Goal: Task Accomplishment & Management: Complete application form

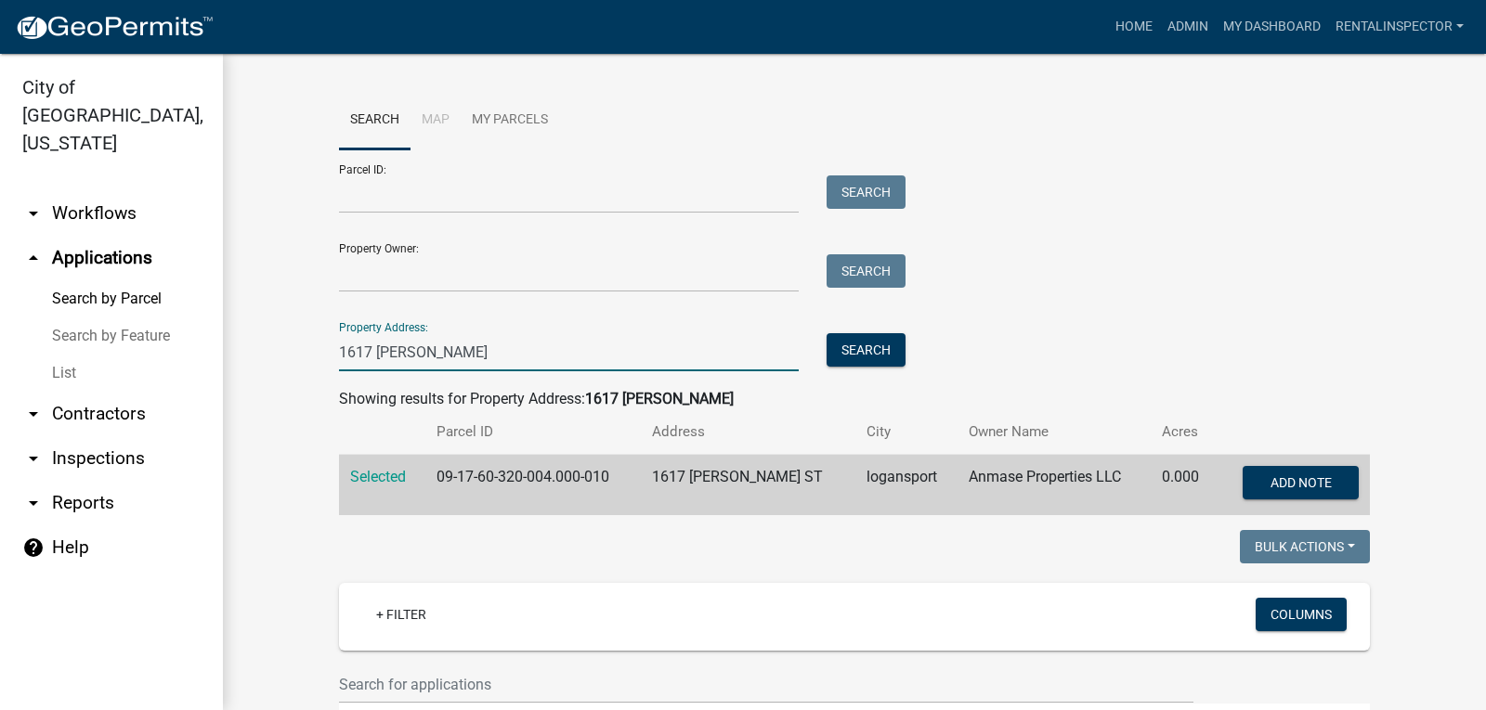
click at [436, 341] on input "1617 [PERSON_NAME]" at bounding box center [569, 352] width 460 height 38
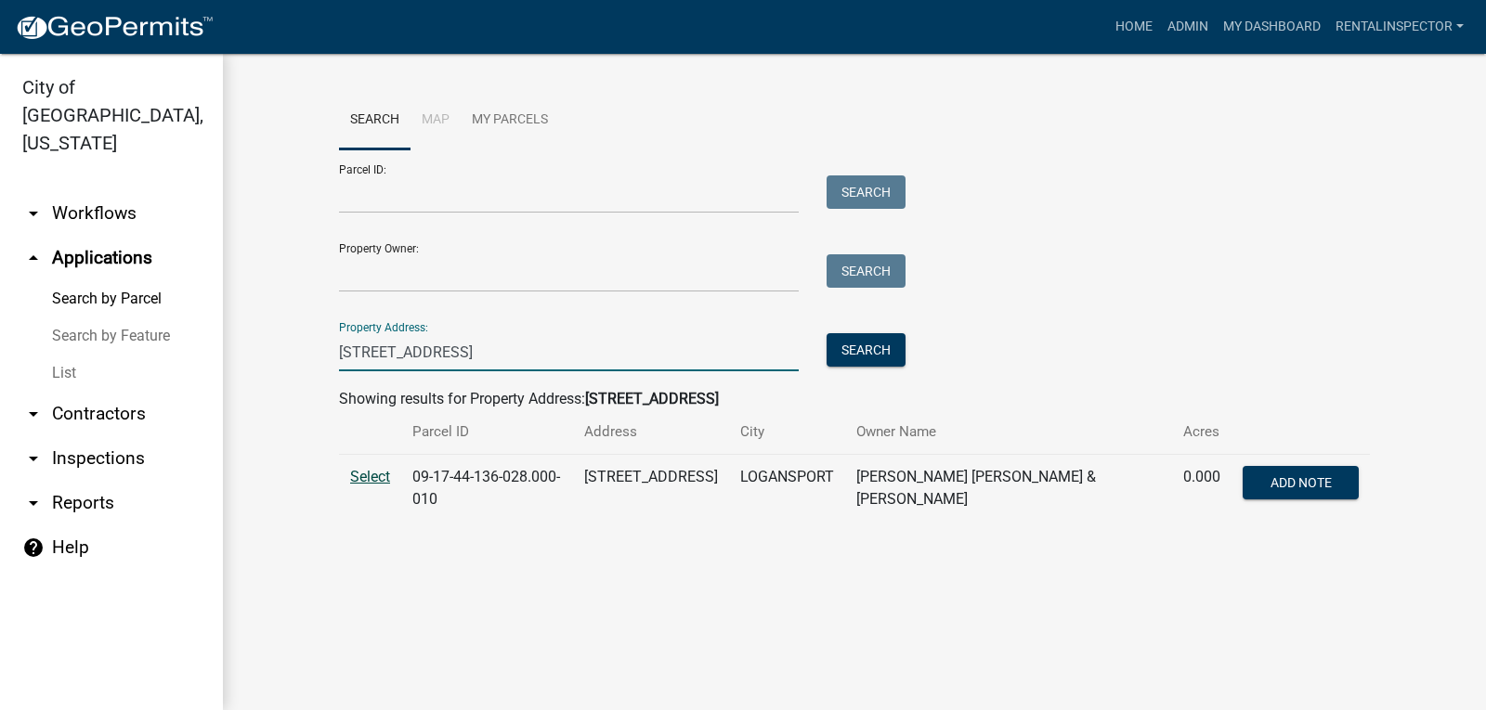
type input "[STREET_ADDRESS]"
click at [376, 469] on span "Select" at bounding box center [370, 477] width 40 height 18
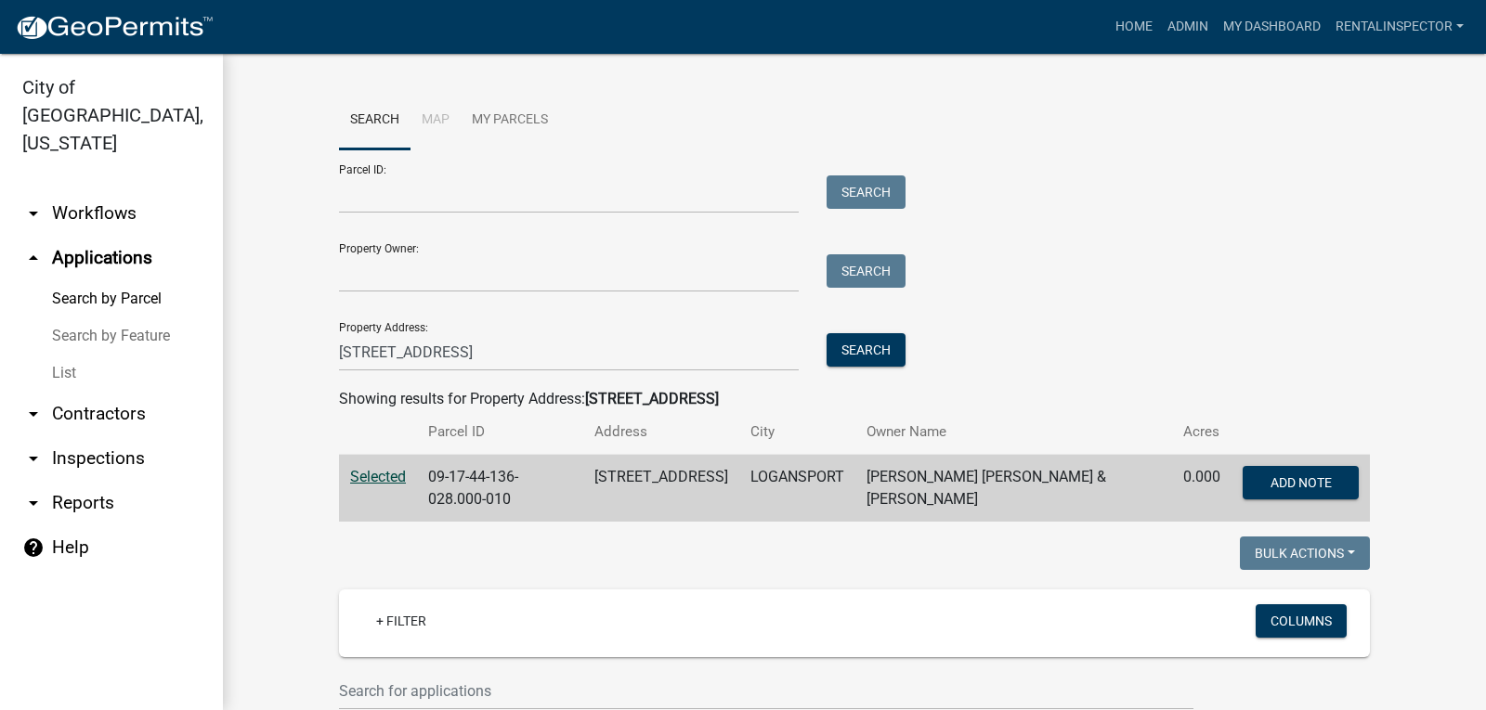
scroll to position [557, 0]
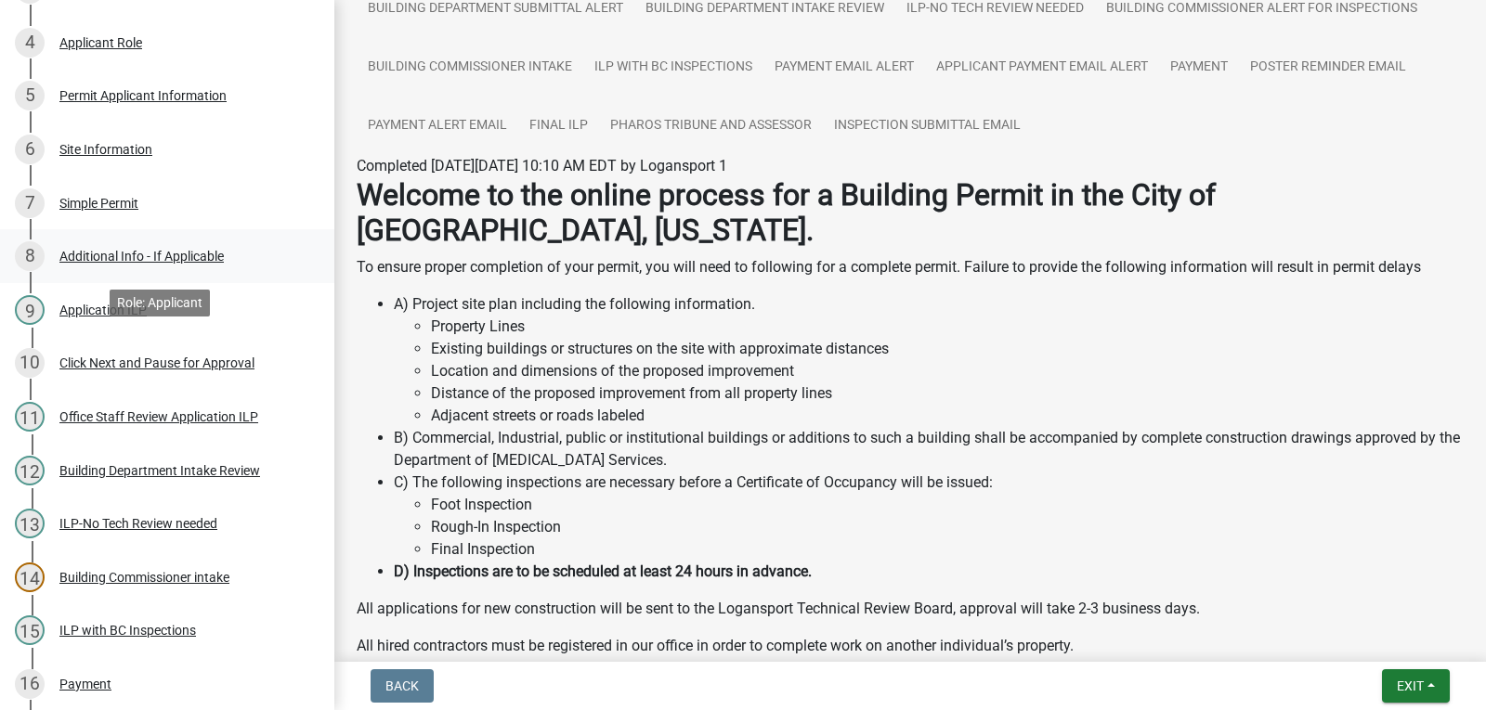
scroll to position [881, 0]
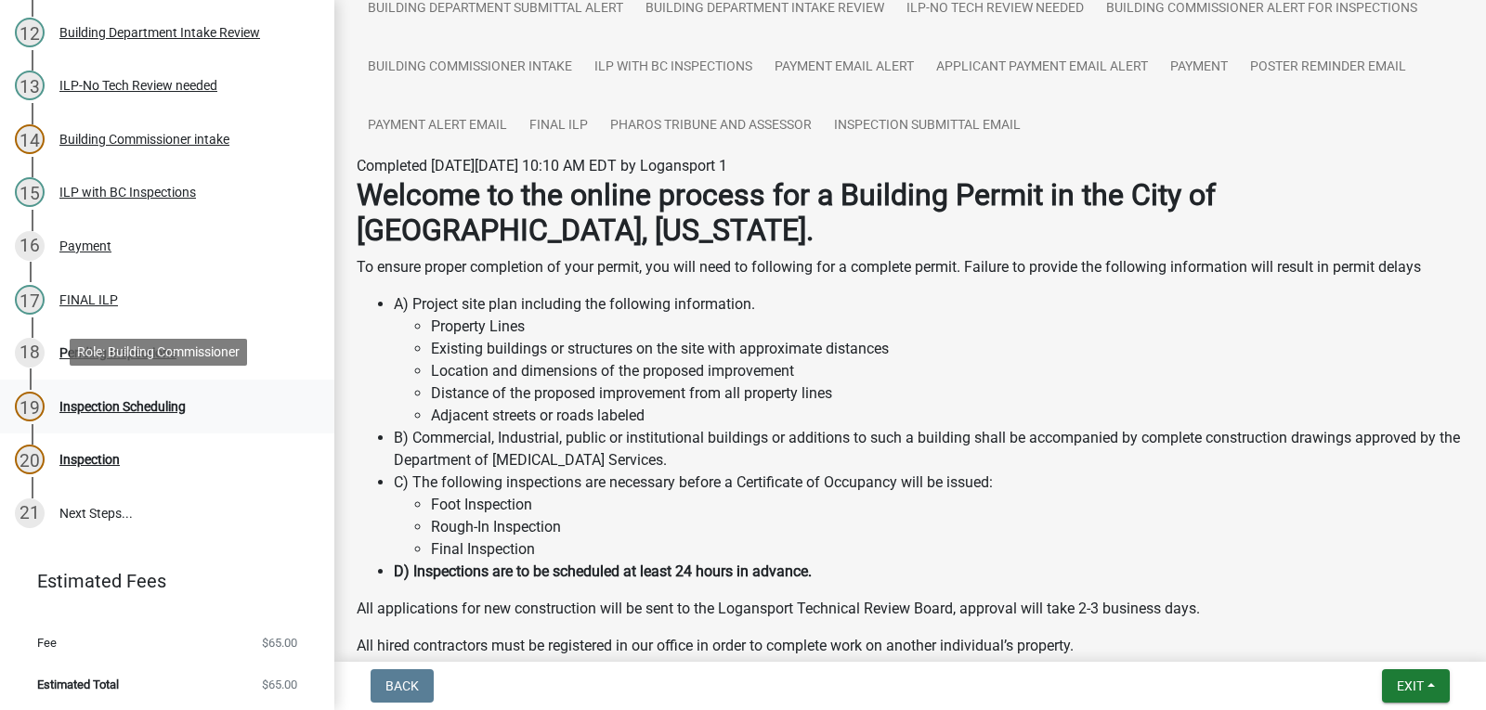
click at [128, 392] on div "19 Inspection Scheduling" at bounding box center [160, 407] width 290 height 30
click at [136, 346] on div "Pending Inspections" at bounding box center [117, 352] width 117 height 13
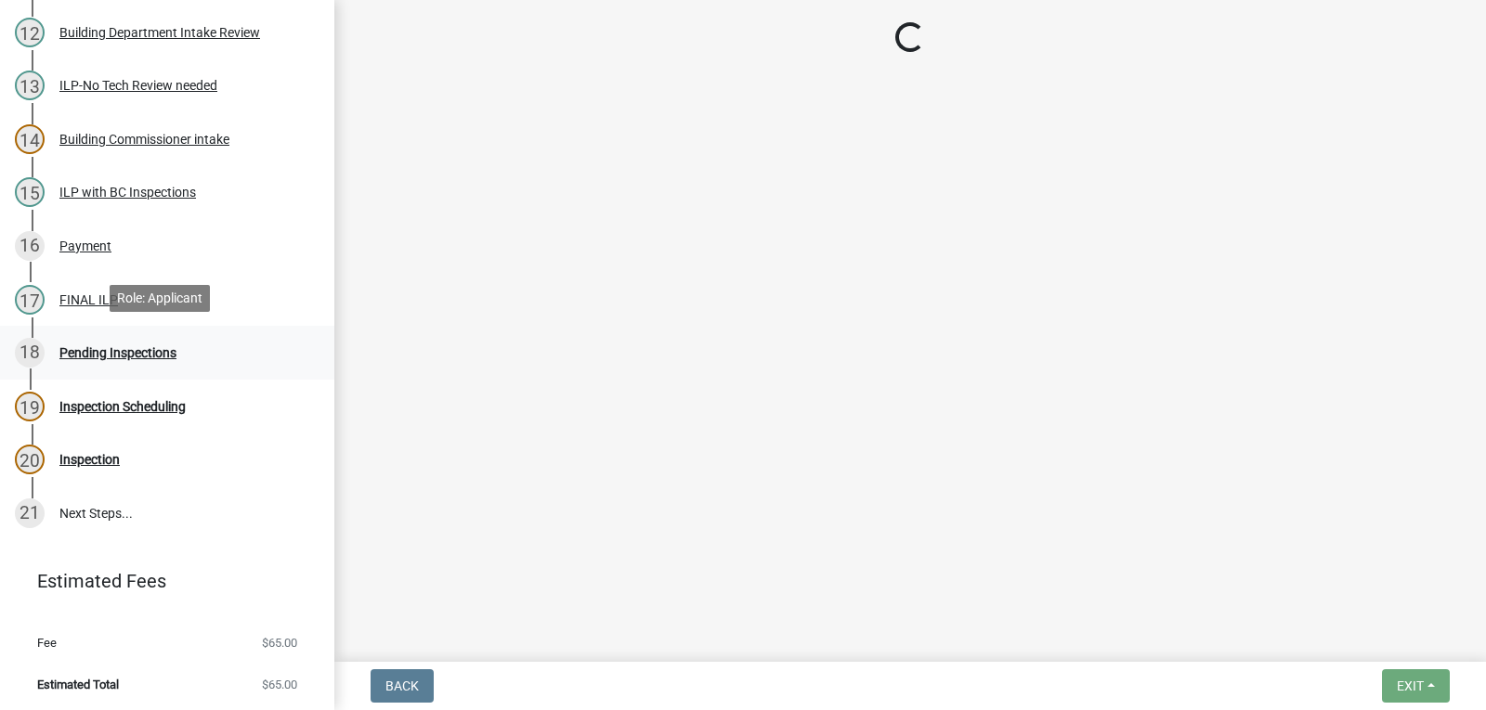
scroll to position [0, 0]
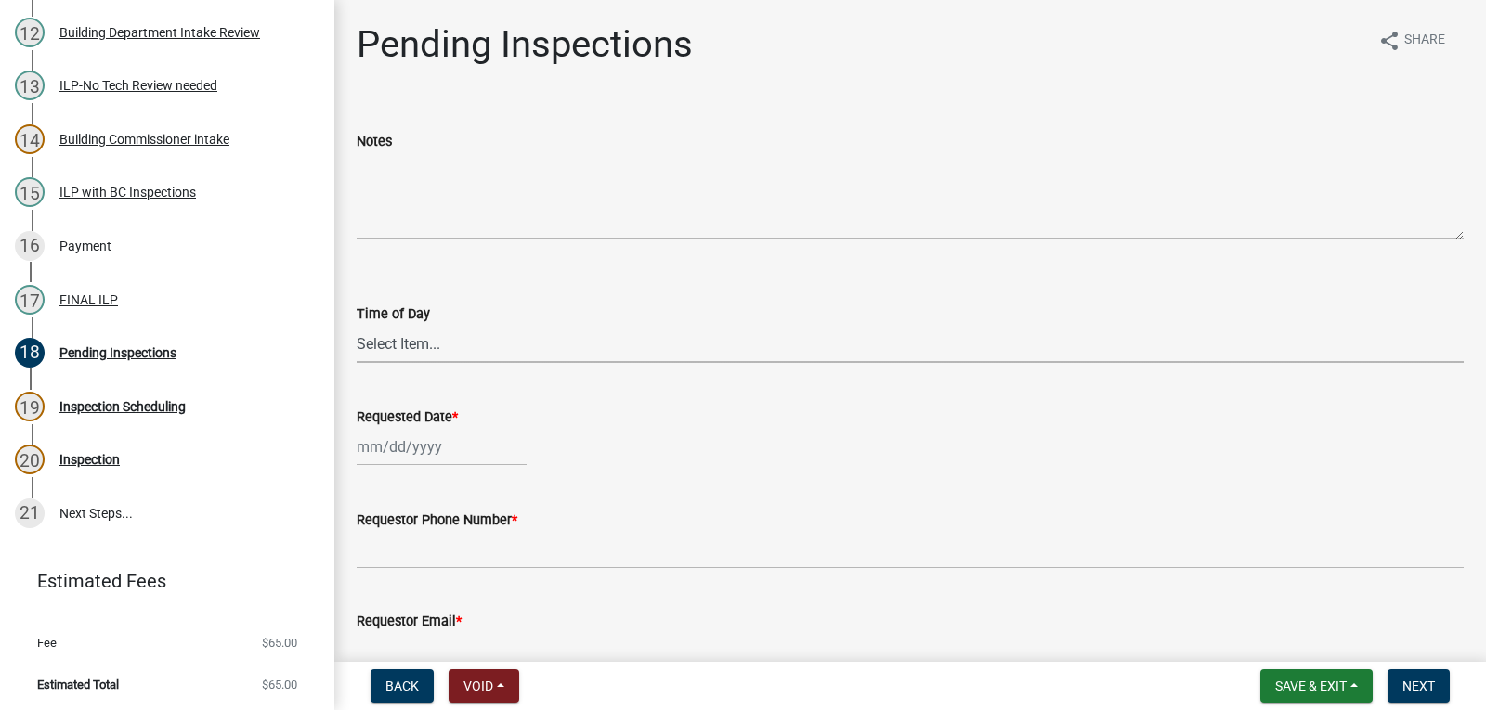
click at [454, 336] on select "Select Item... AM PM" at bounding box center [910, 344] width 1107 height 38
click at [357, 325] on select "Select Item... AM PM" at bounding box center [910, 344] width 1107 height 38
select select "8ae3a9c4-e1c0-42aa-a8fd-45638ddbc32c"
click at [444, 458] on div at bounding box center [442, 447] width 170 height 38
select select "9"
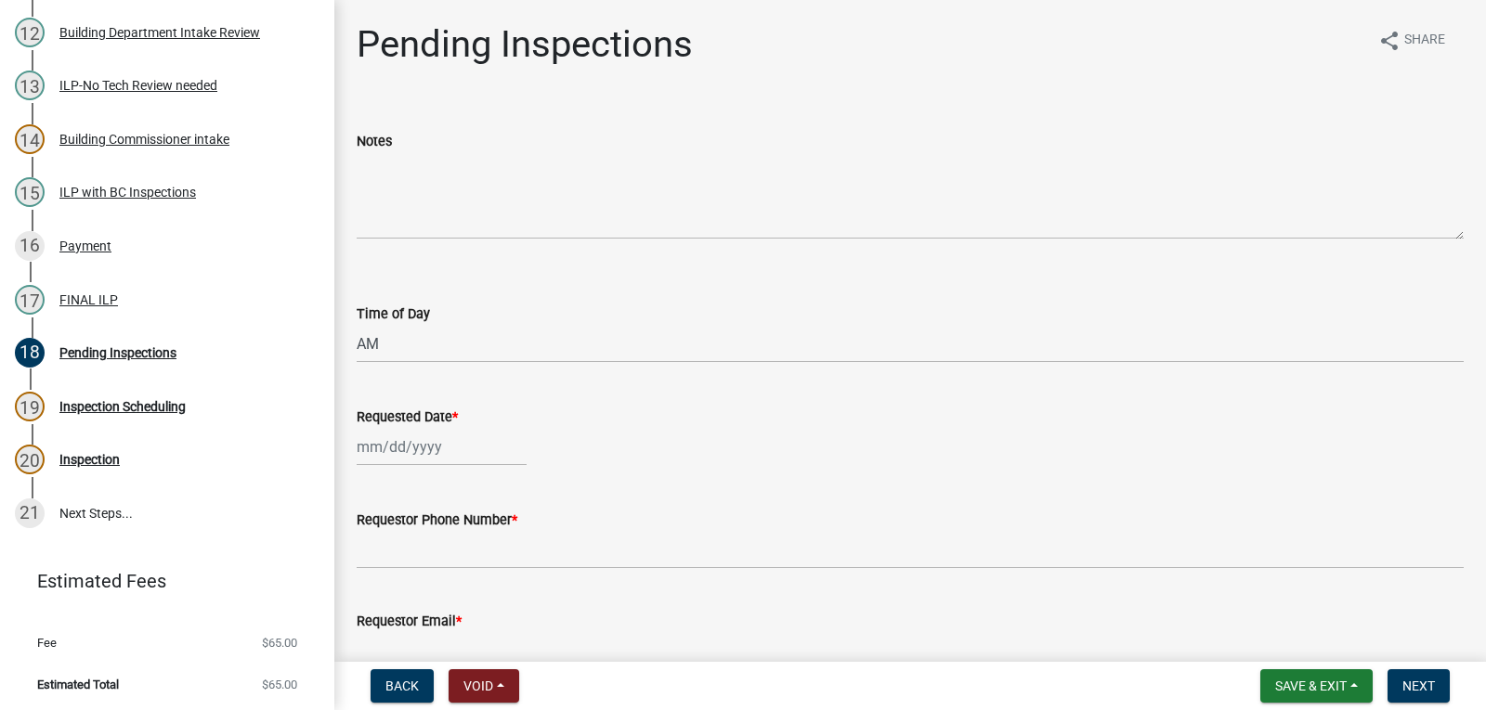
select select "2025"
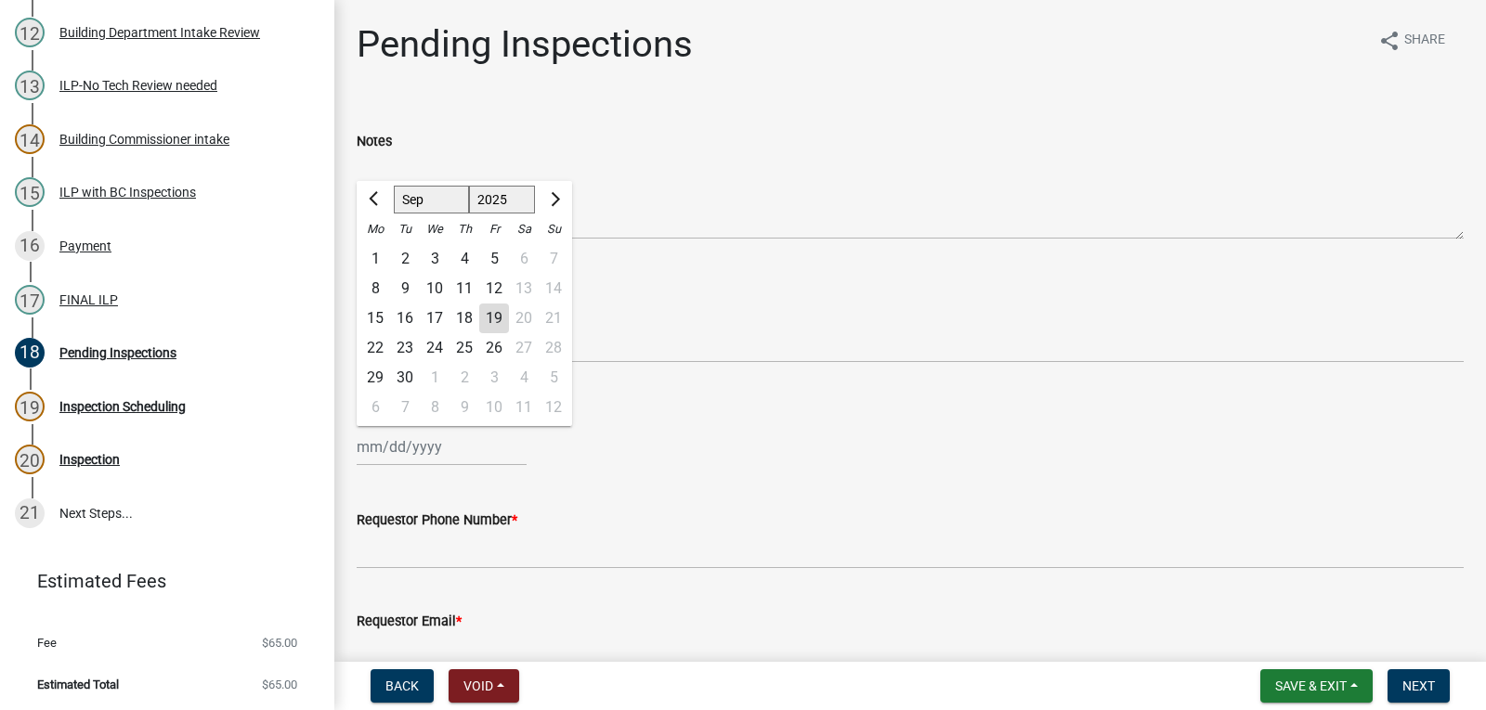
click at [458, 352] on div "25" at bounding box center [464, 348] width 30 height 30
type input "[DATE]"
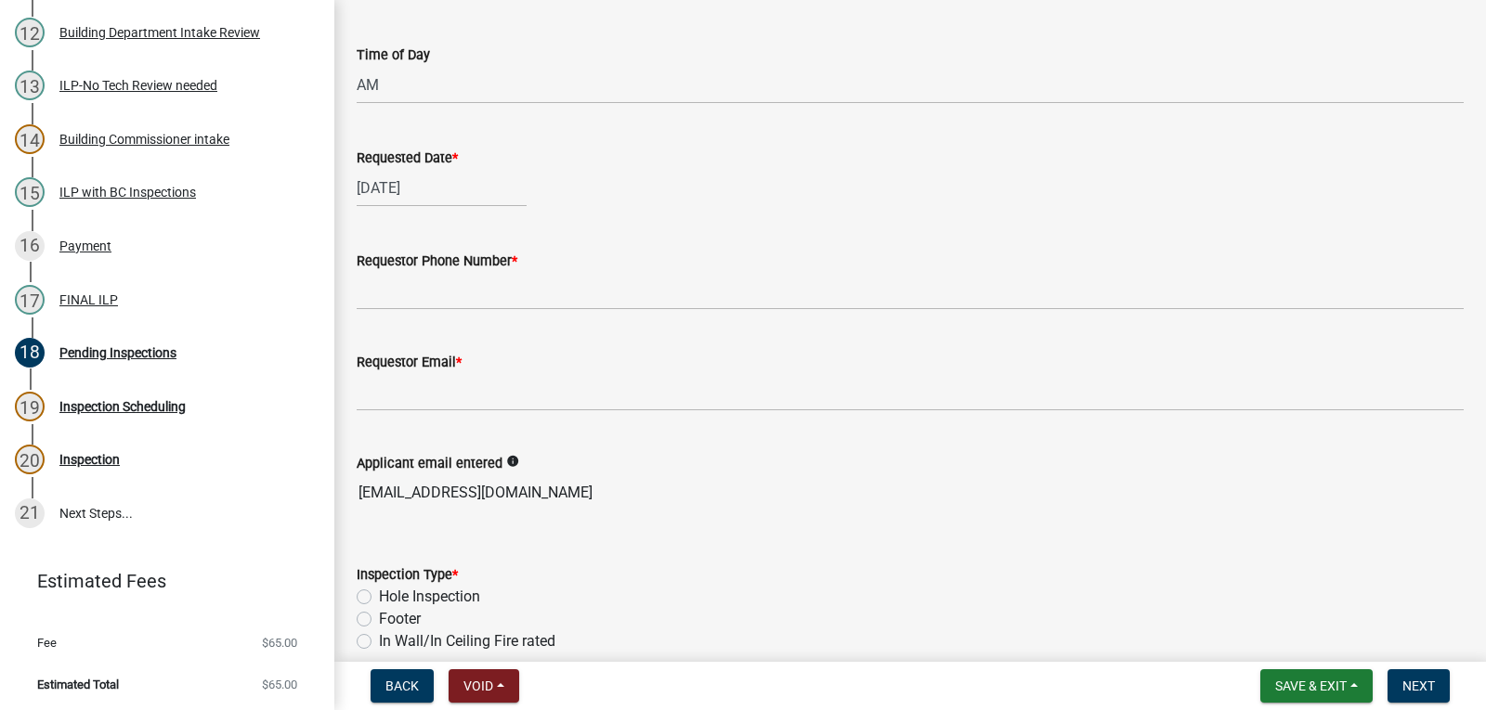
scroll to position [279, 0]
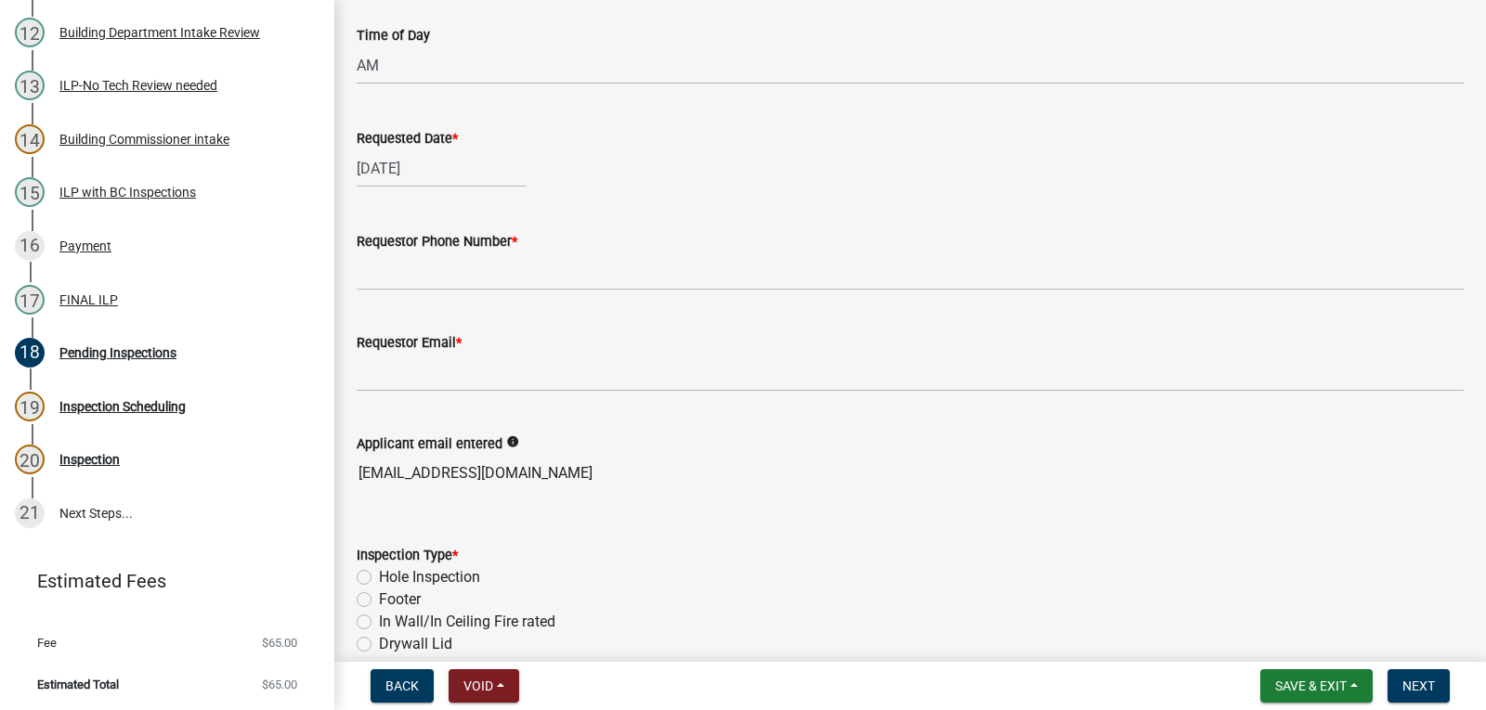
click at [442, 480] on input "[EMAIL_ADDRESS][DOMAIN_NAME]" at bounding box center [910, 473] width 1107 height 37
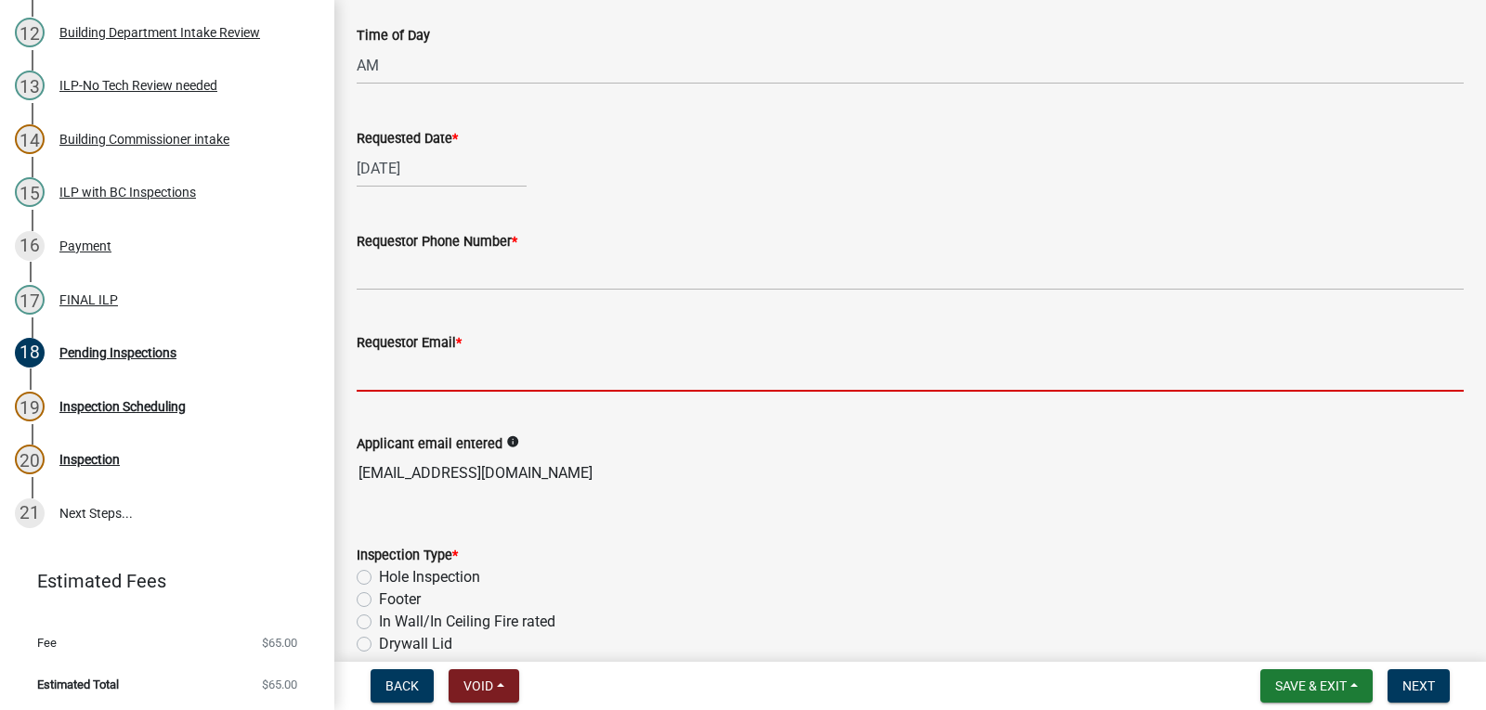
click at [438, 372] on input "Requestor Email *" at bounding box center [910, 373] width 1107 height 38
paste input "manuelanaya816@gmail.com"
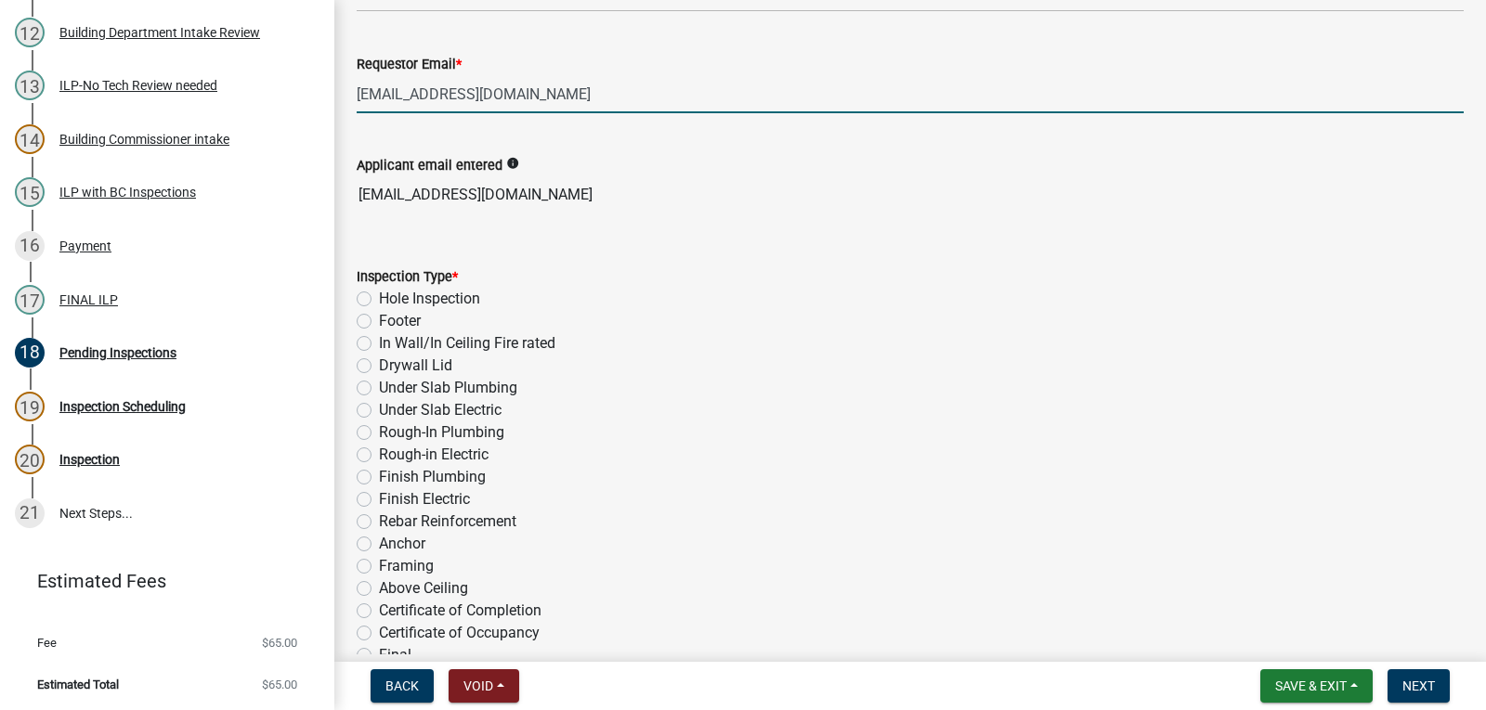
scroll to position [836, 0]
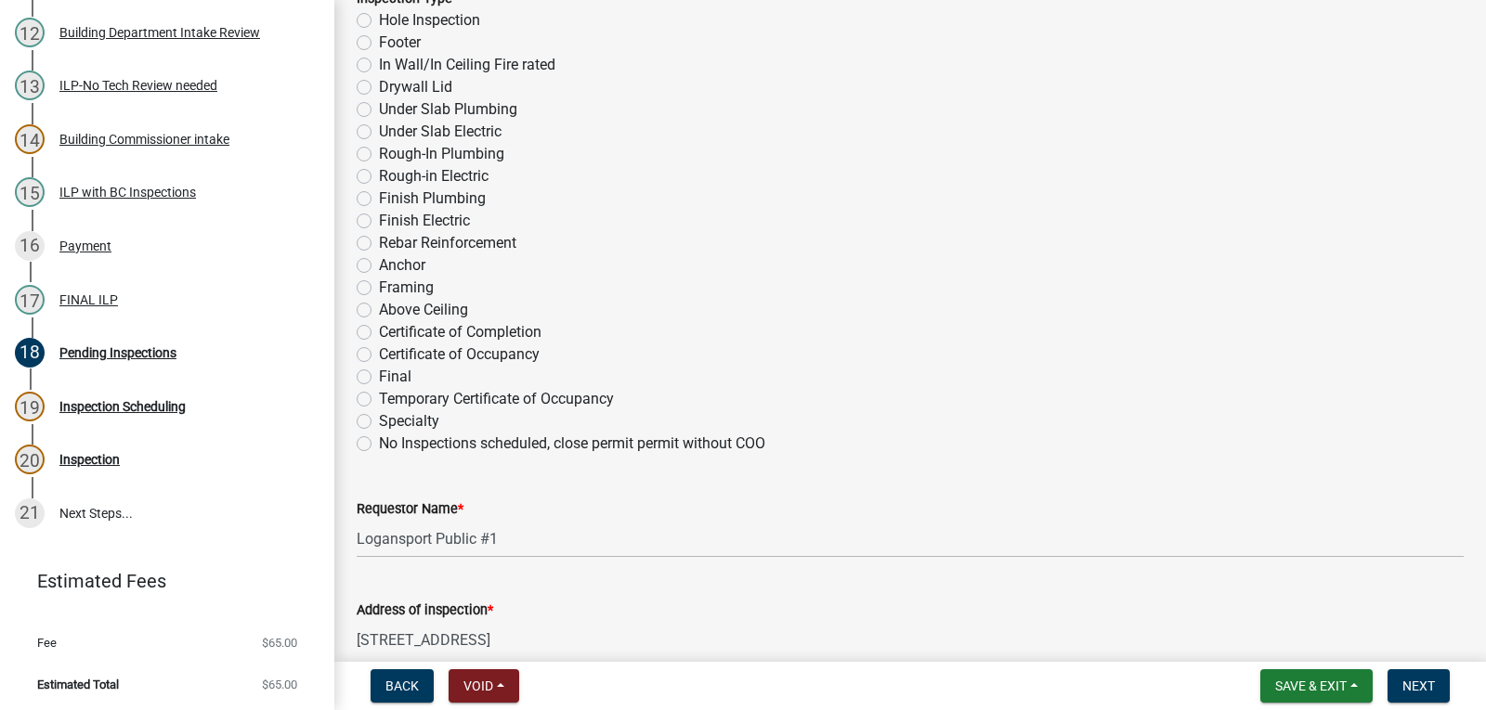
type input "manuelanaya816@gmail.com"
click at [379, 373] on label "Final" at bounding box center [395, 377] width 33 height 22
click at [379, 373] on input "Final" at bounding box center [385, 372] width 12 height 12
radio input "true"
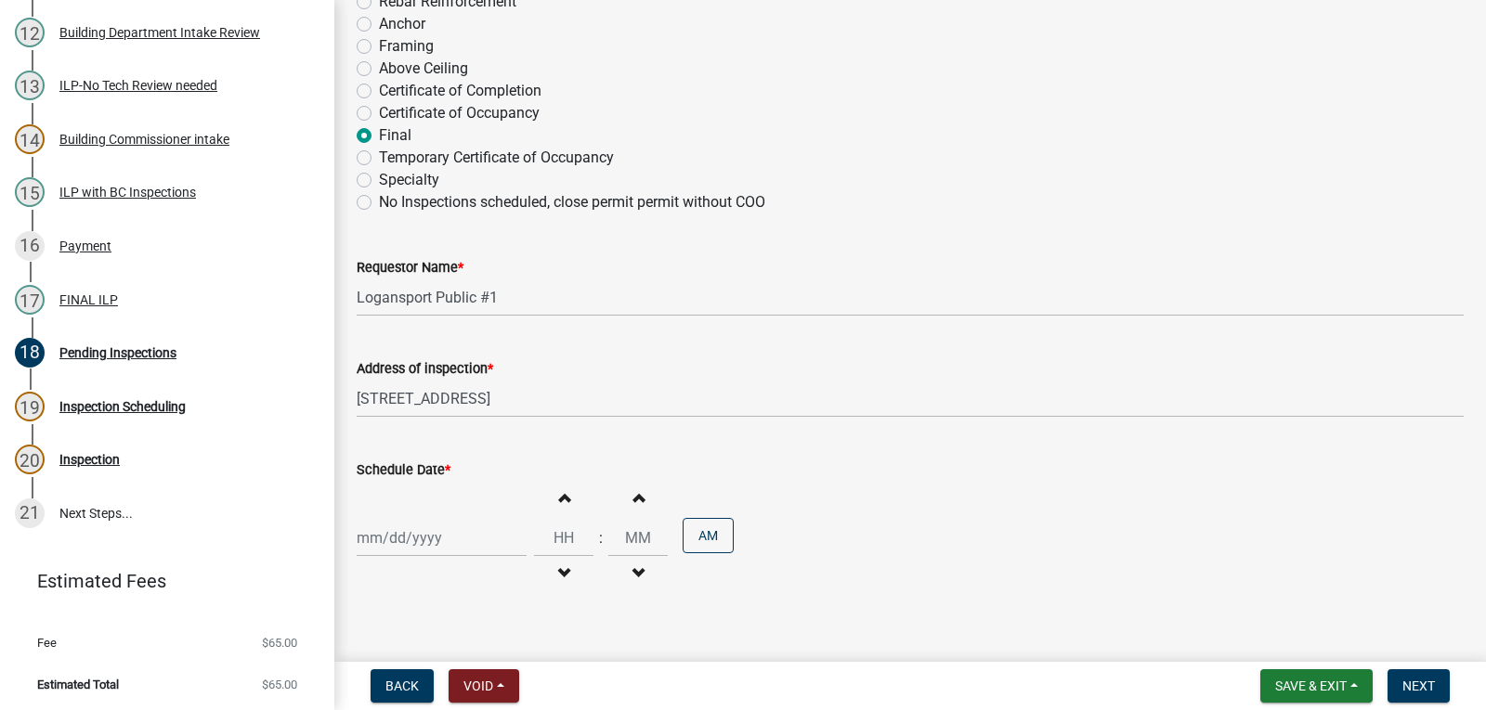
scroll to position [1107, 0]
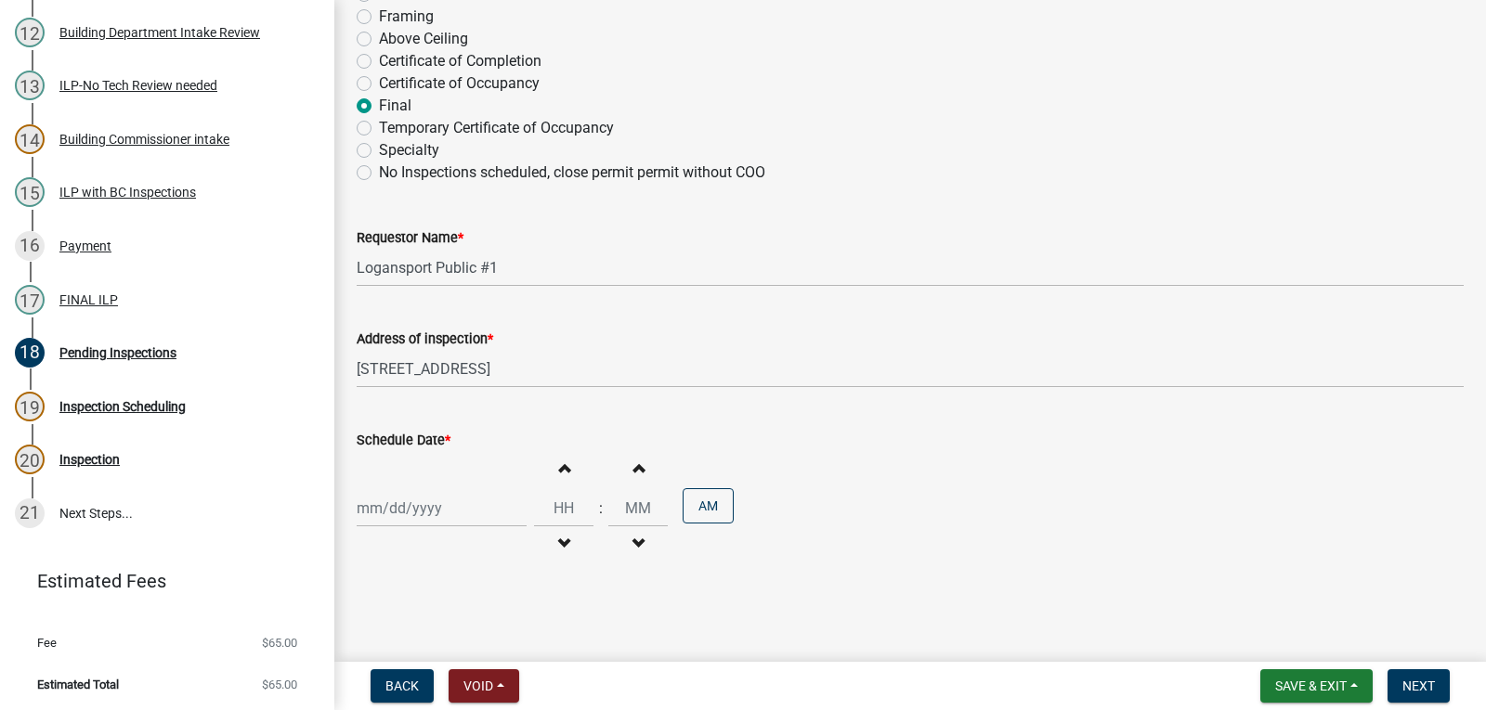
click at [484, 512] on div at bounding box center [442, 508] width 170 height 38
select select "9"
select select "2025"
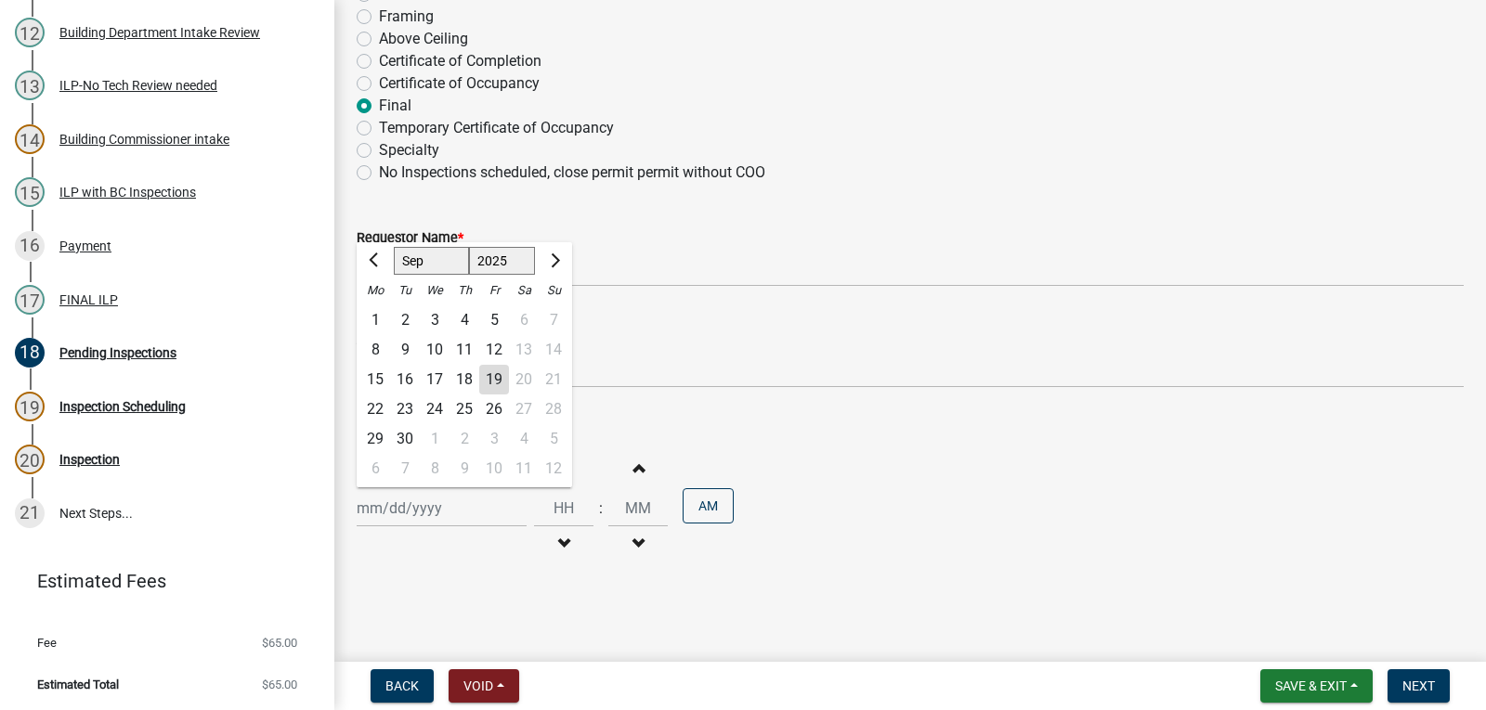
click at [467, 411] on div "25" at bounding box center [464, 410] width 30 height 30
type input "09/25/2025"
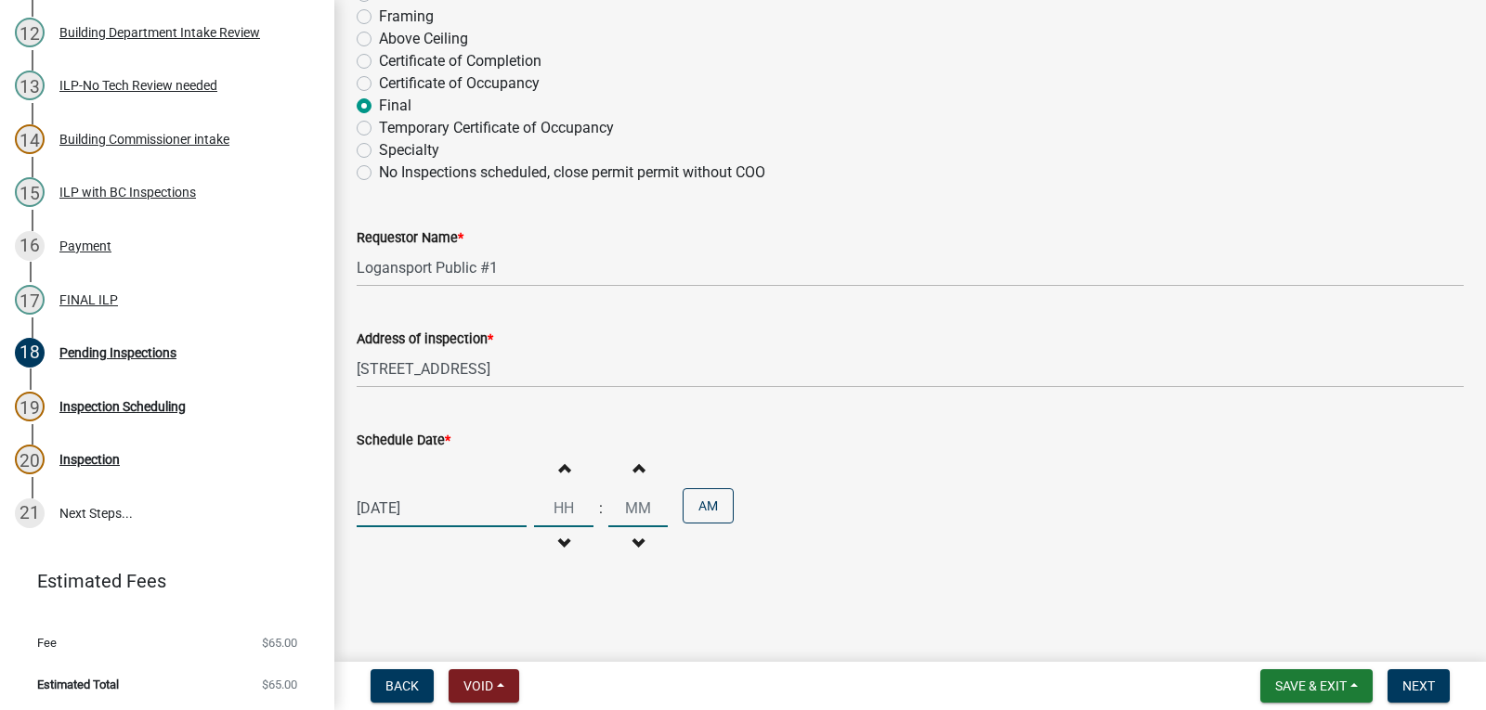
click at [558, 514] on input "Hours" at bounding box center [563, 508] width 59 height 38
click at [560, 468] on span "button" at bounding box center [563, 468] width 9 height 15
type input "01"
type input "00"
click at [559, 503] on input "01" at bounding box center [563, 508] width 59 height 38
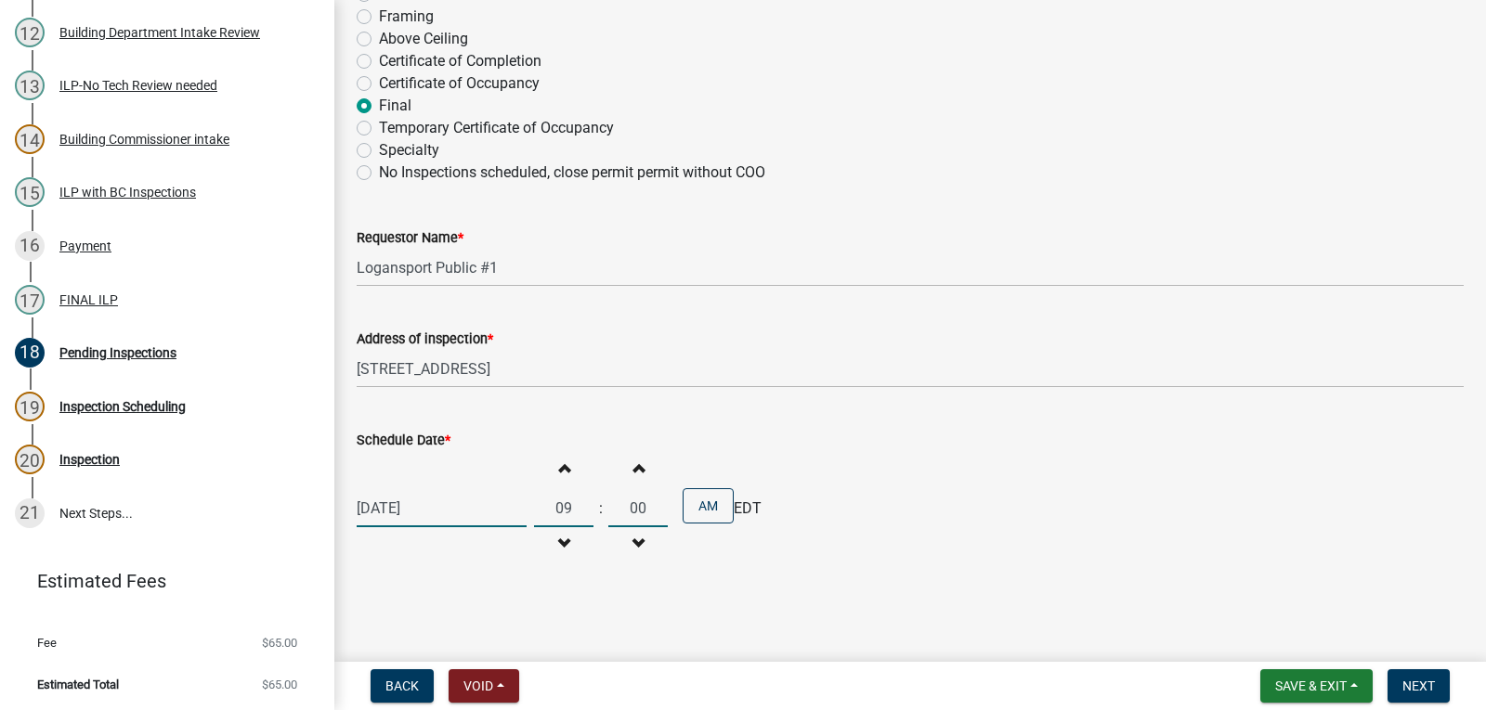
type input "09"
click at [832, 566] on wm-data-entity-input "Schedule Date * 09/25/2025 Increment hours 09 Decrement hours : Increment minut…" at bounding box center [910, 492] width 1107 height 179
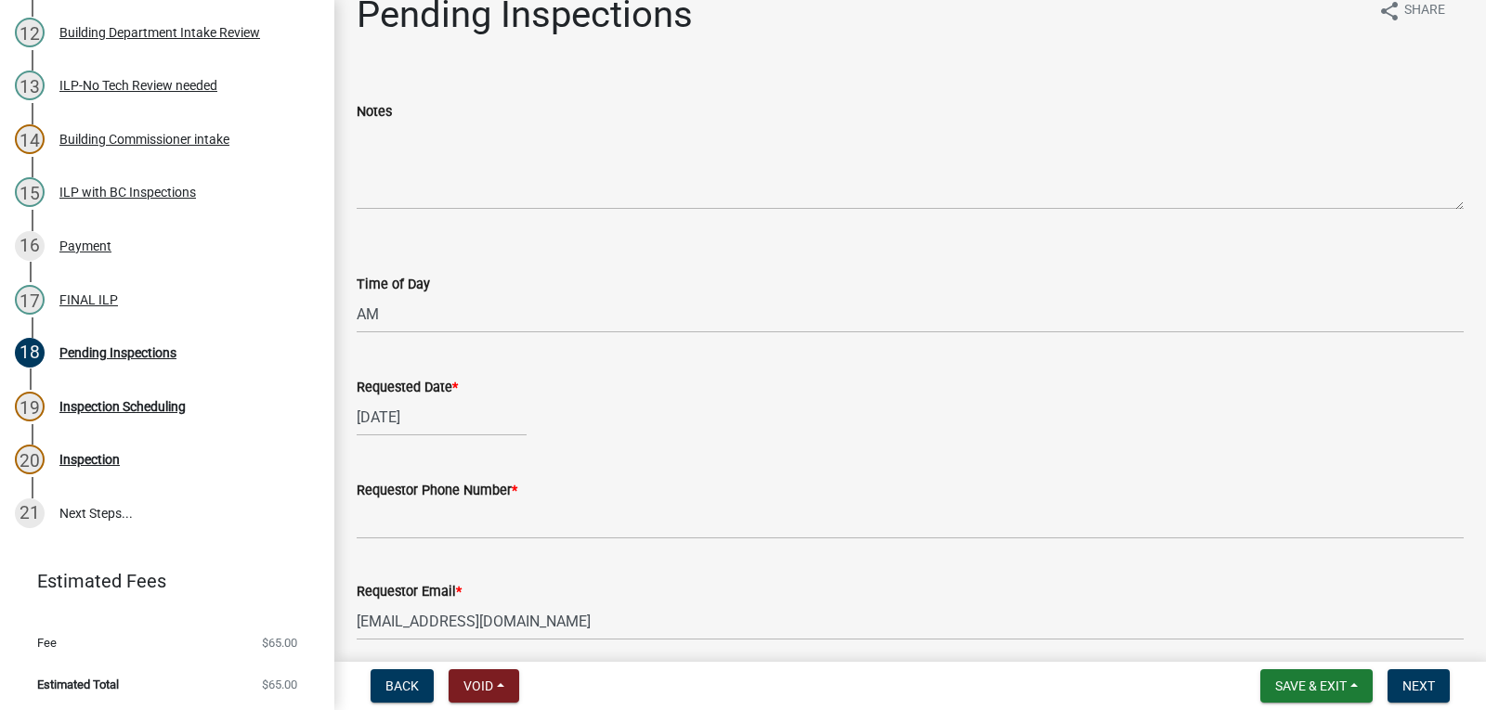
scroll to position [0, 0]
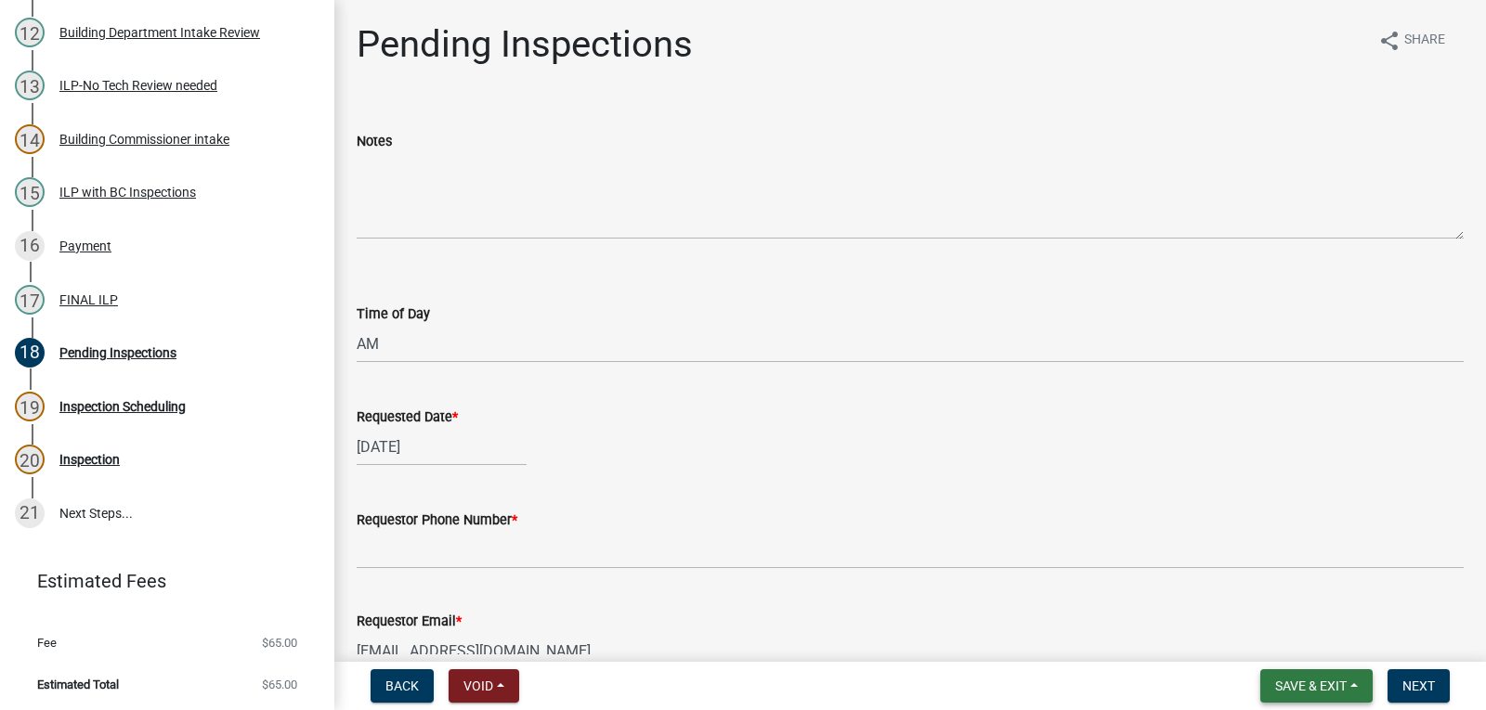
click at [1297, 685] on span "Save & Exit" at bounding box center [1311, 686] width 72 height 15
click at [1276, 589] on button "Save" at bounding box center [1298, 593] width 149 height 45
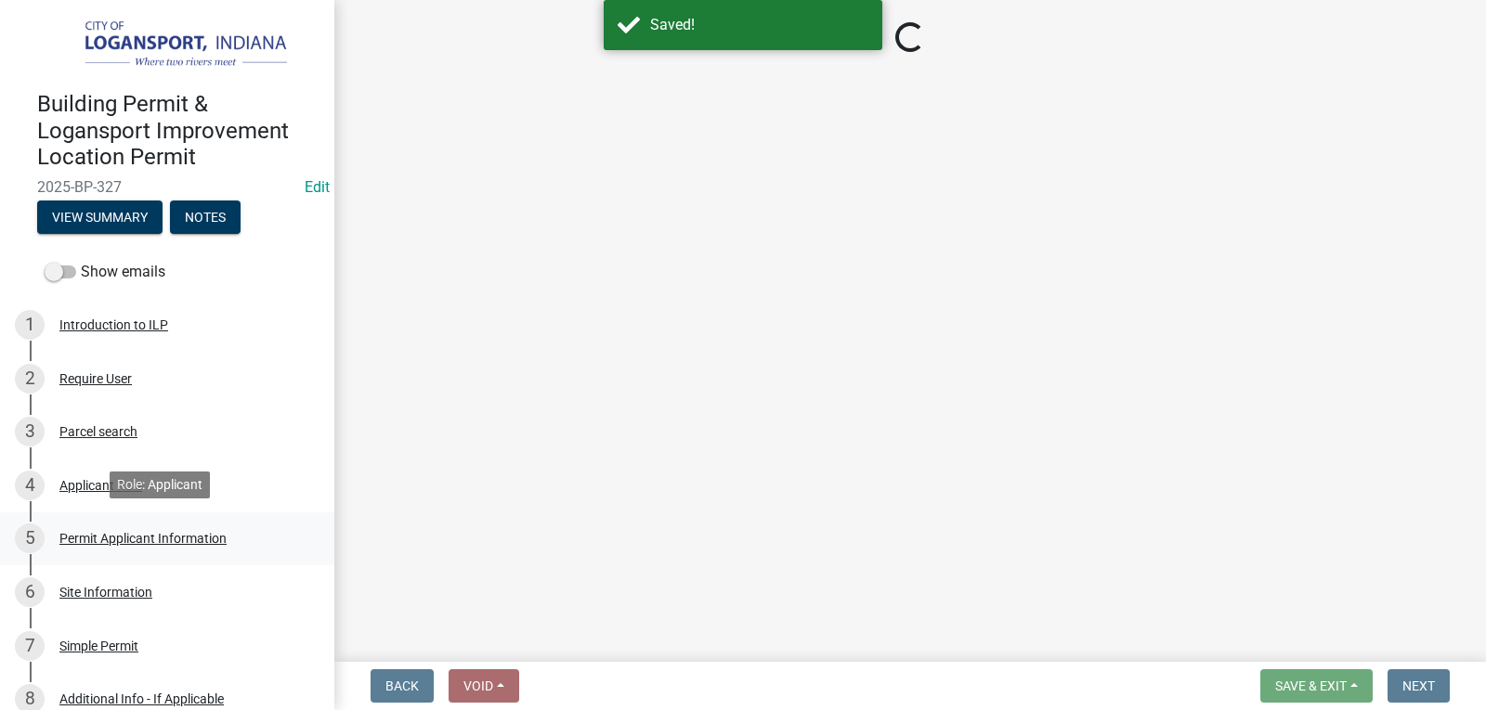
click at [147, 539] on div "Permit Applicant Information" at bounding box center [142, 538] width 167 height 13
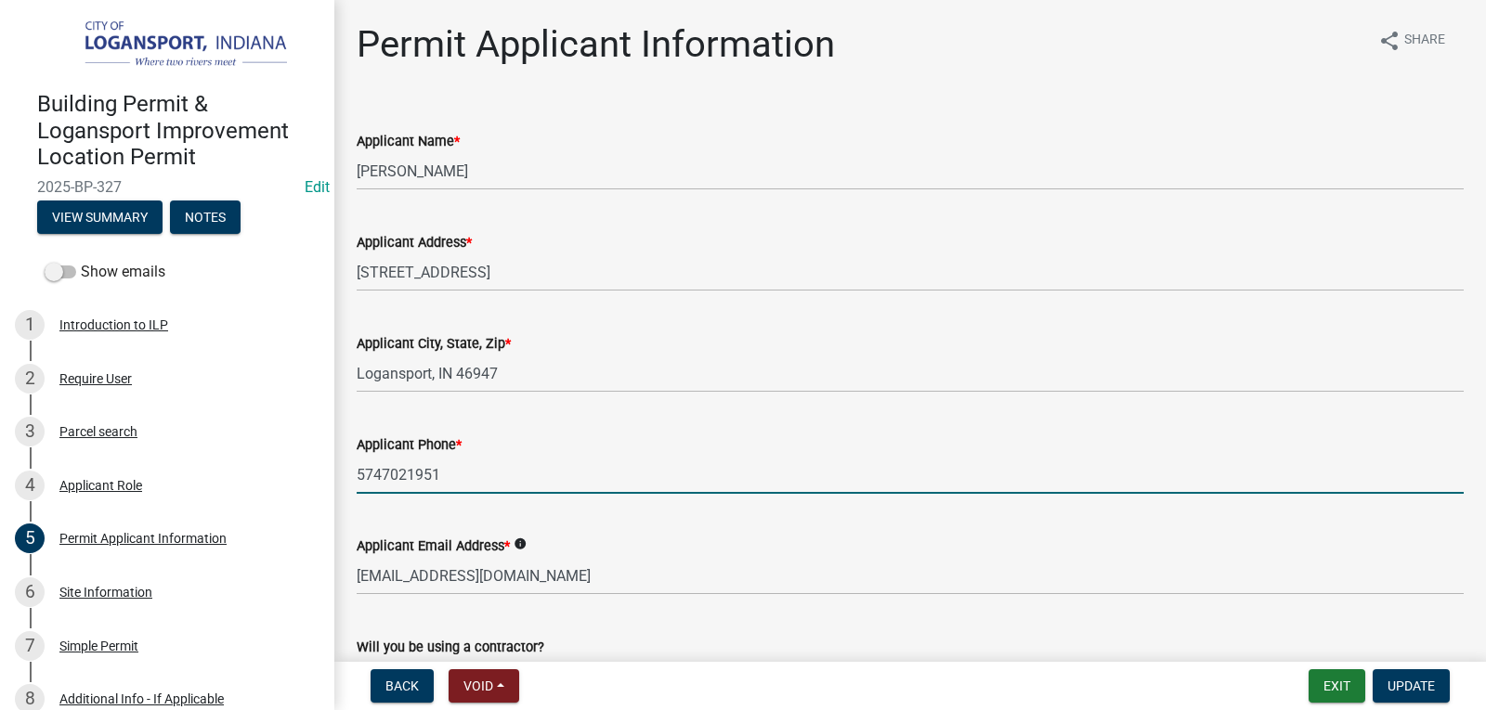
click at [404, 476] on input "5747021951" at bounding box center [910, 475] width 1107 height 38
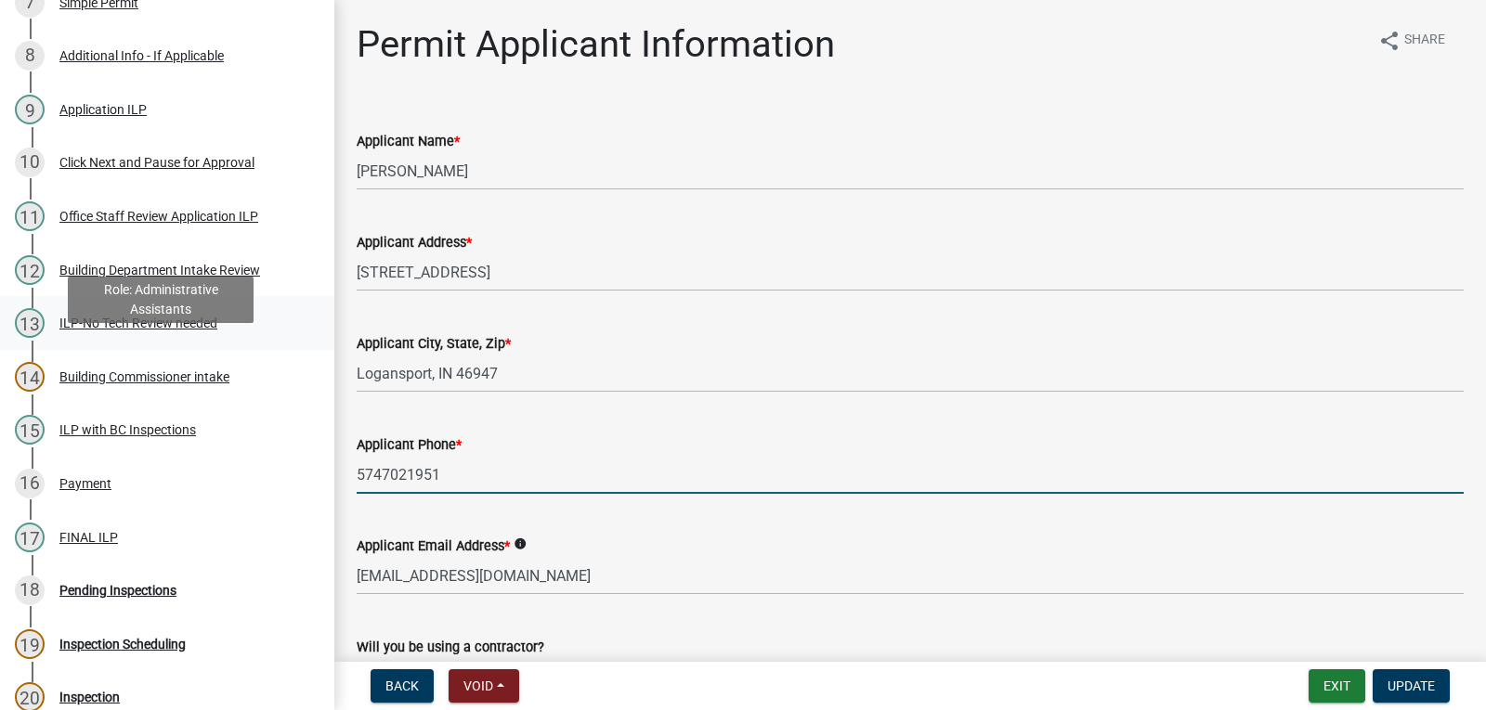
scroll to position [603, 0]
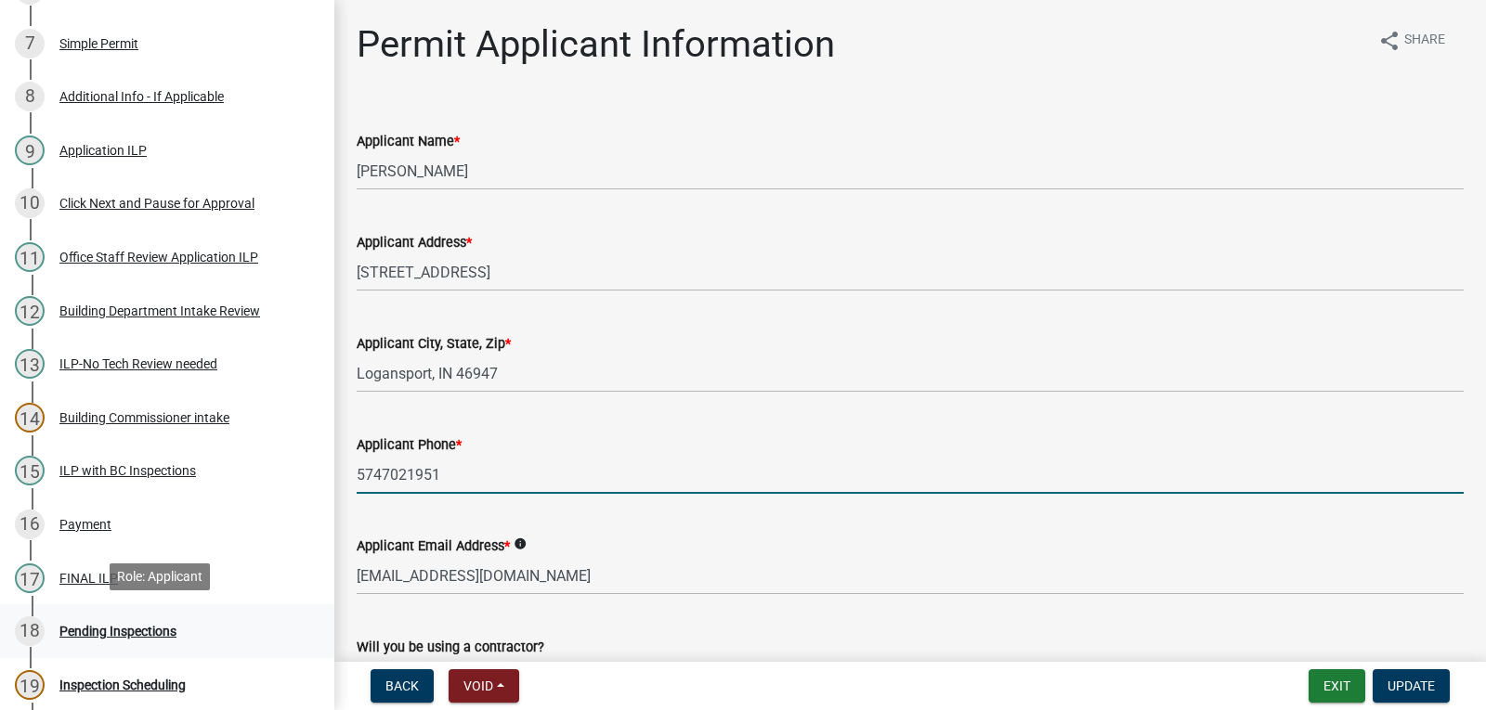
click at [138, 625] on div "Pending Inspections" at bounding box center [117, 631] width 117 height 13
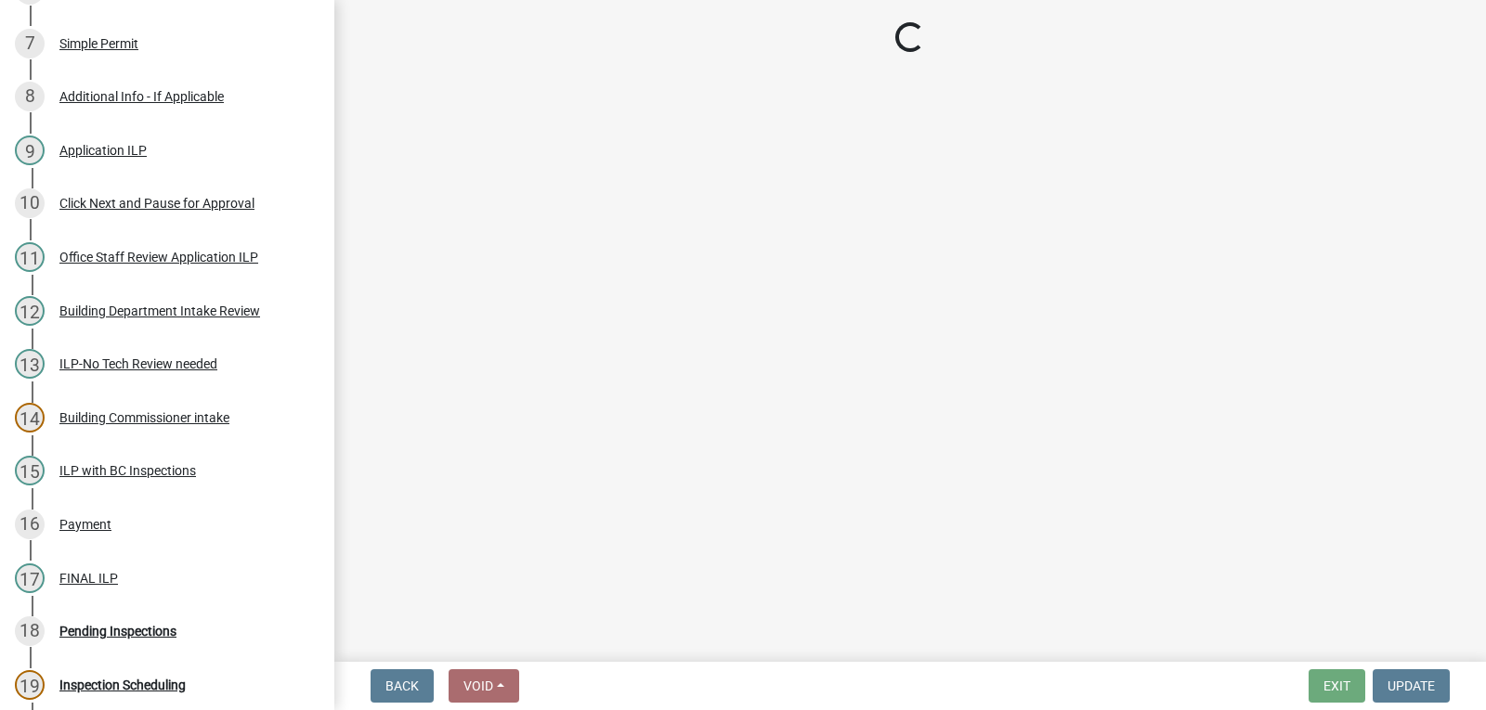
select select "8ae3a9c4-e1c0-42aa-a8fd-45638ddbc32c"
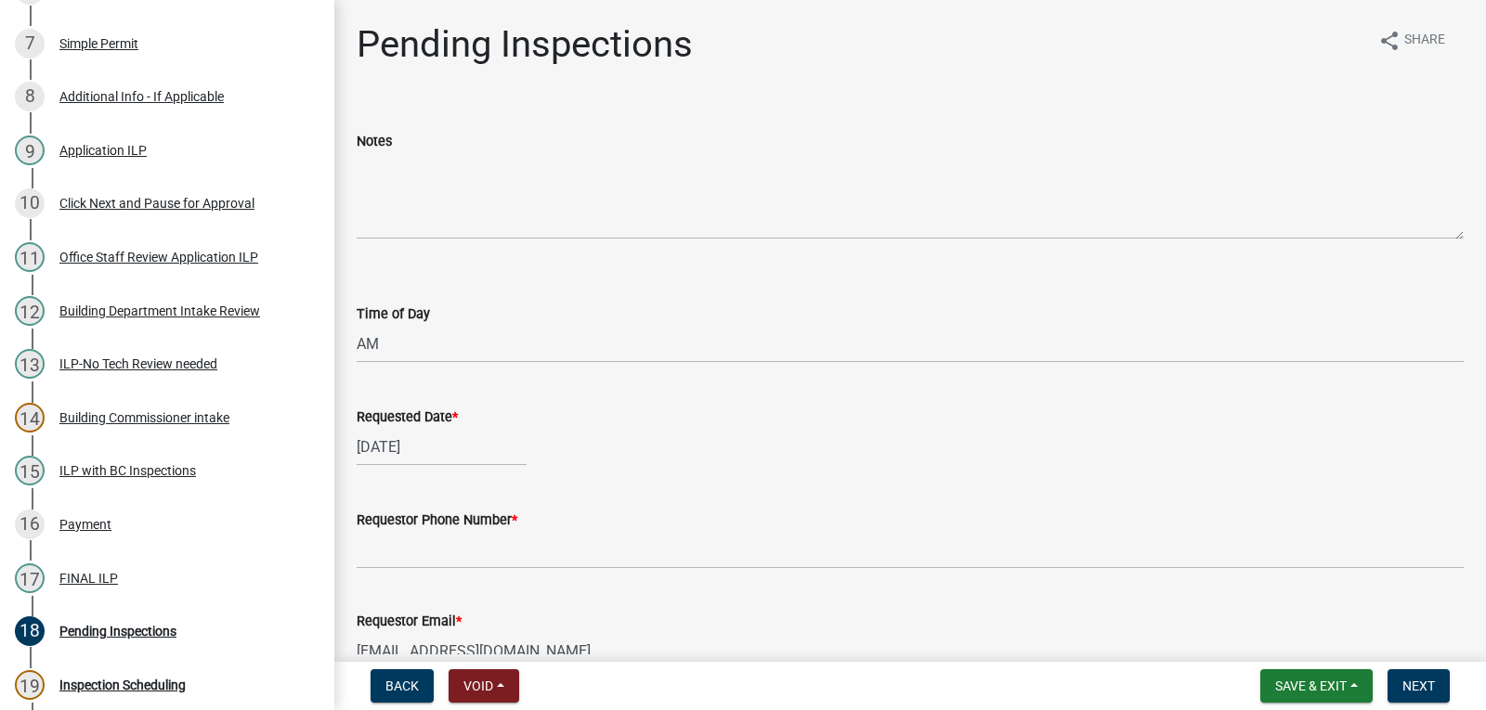
scroll to position [279, 0]
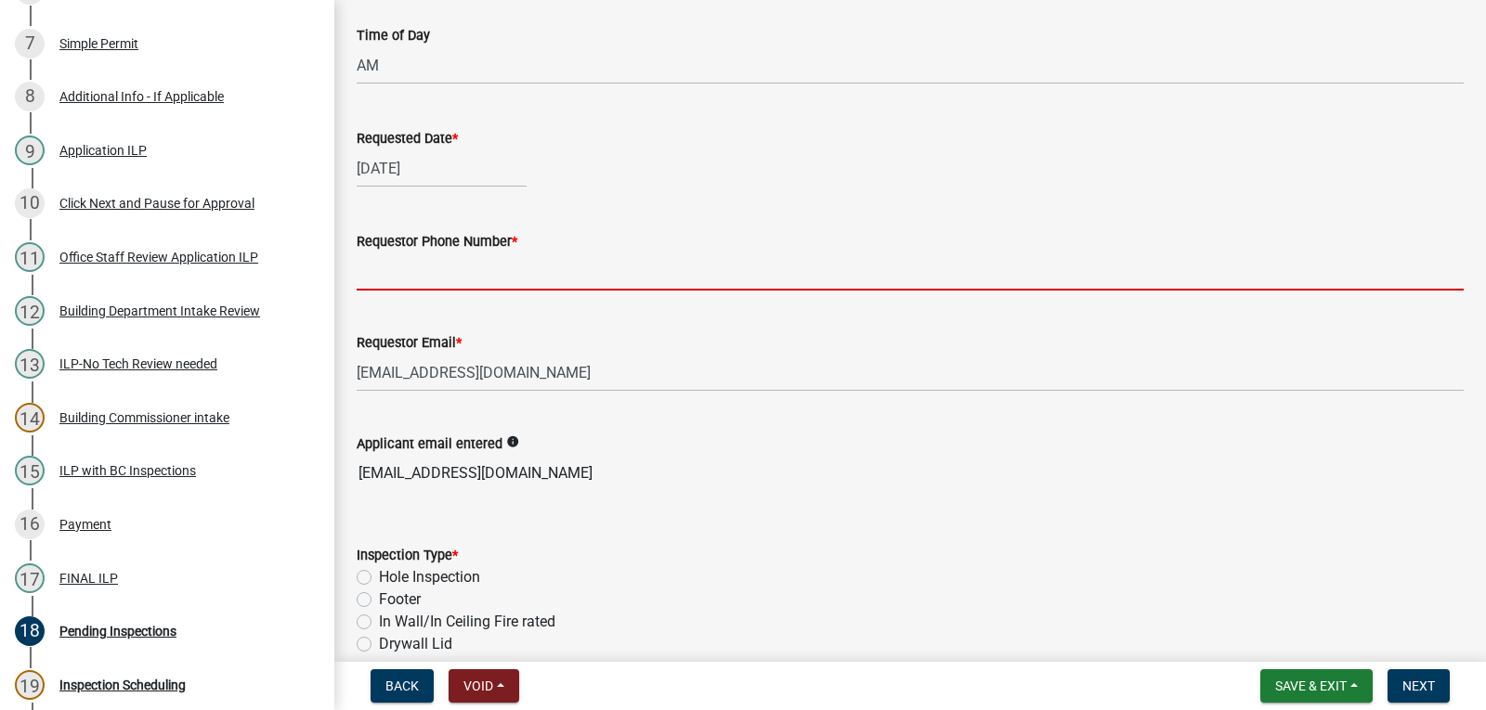
click at [615, 283] on input "Requestor Phone Number *" at bounding box center [910, 272] width 1107 height 38
paste input "5747021951"
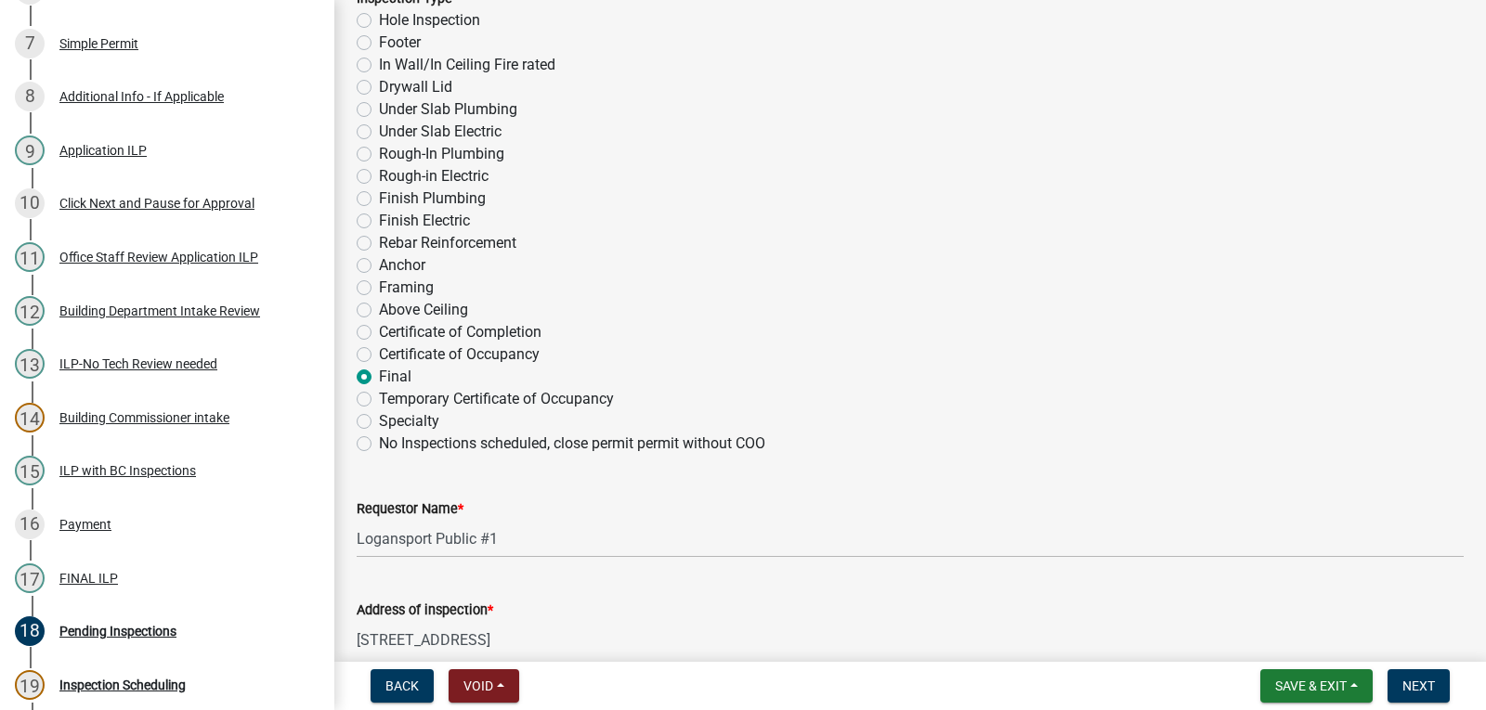
scroll to position [1107, 0]
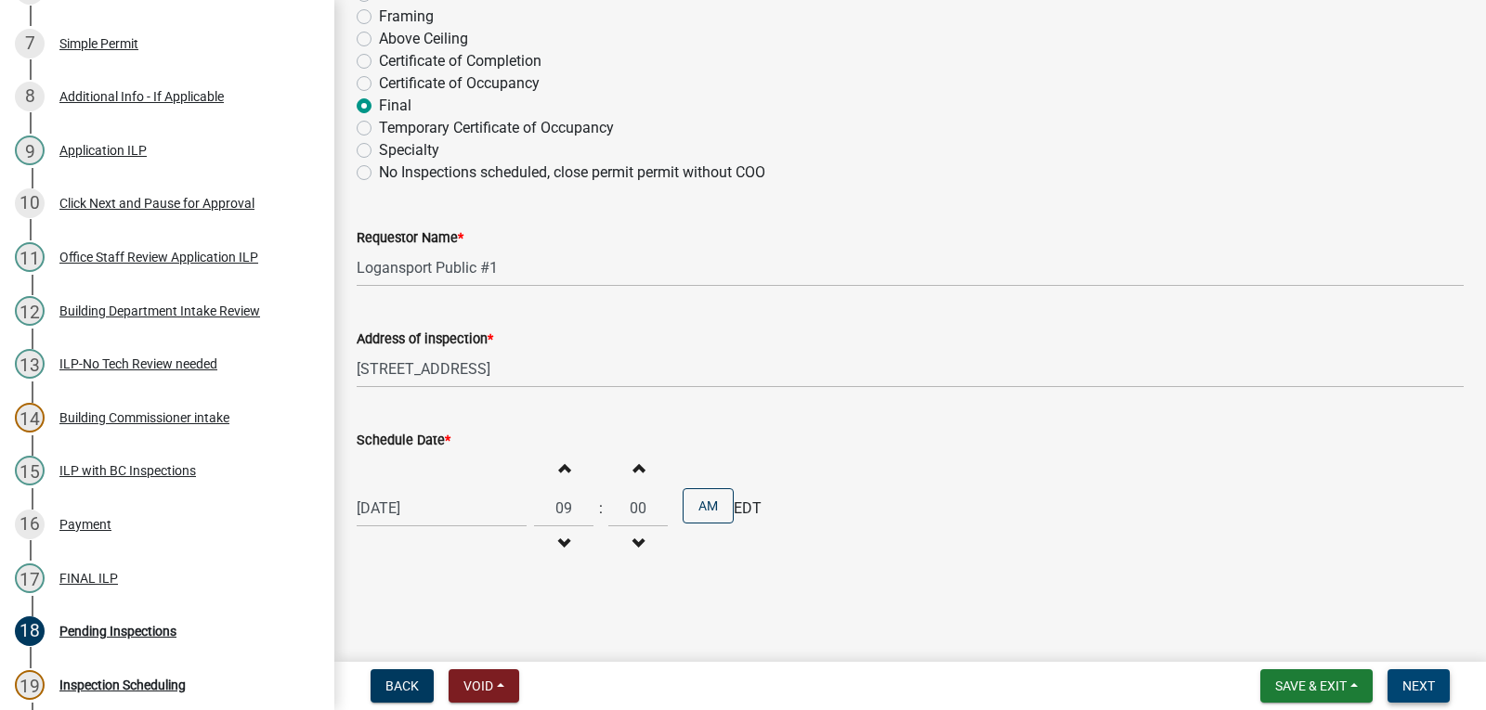
type input "5747021951"
click at [1424, 683] on span "Next" at bounding box center [1418, 686] width 33 height 15
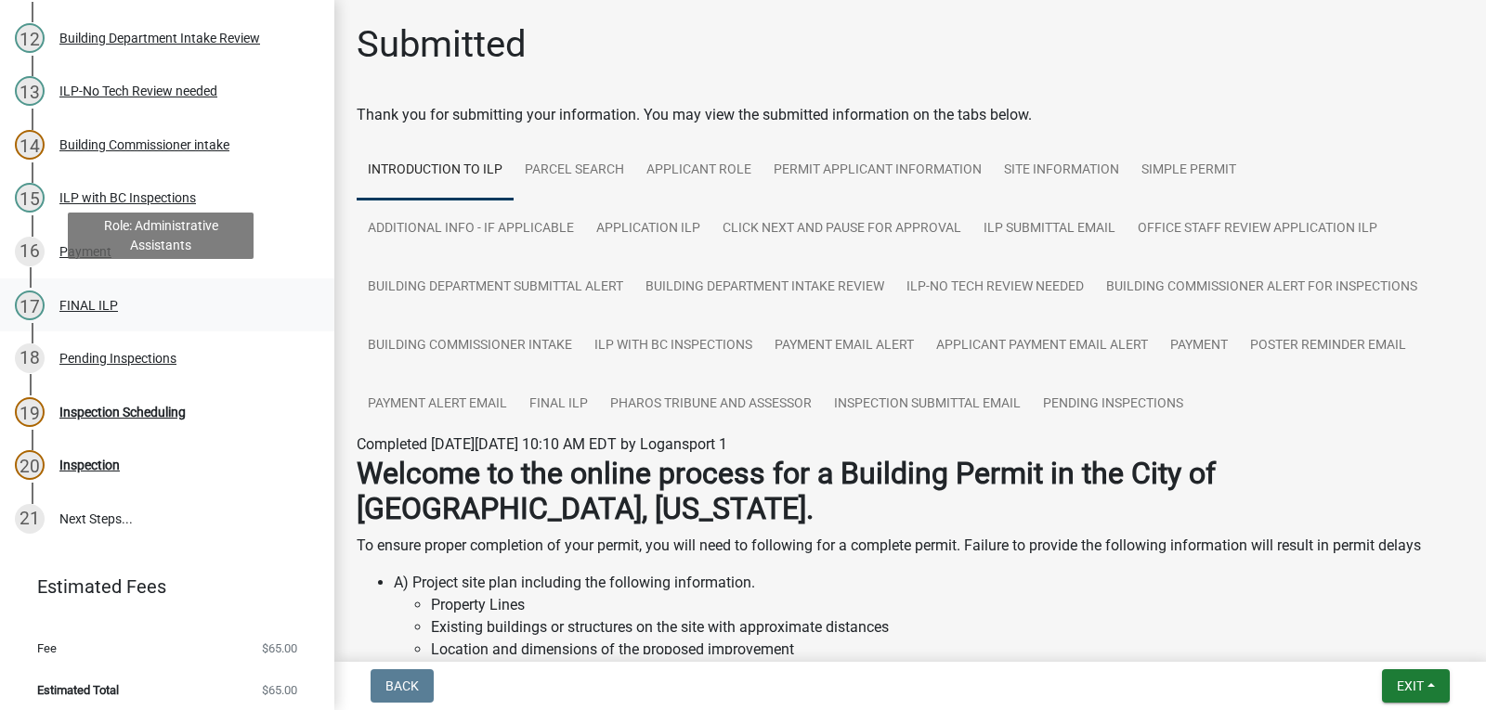
scroll to position [881, 0]
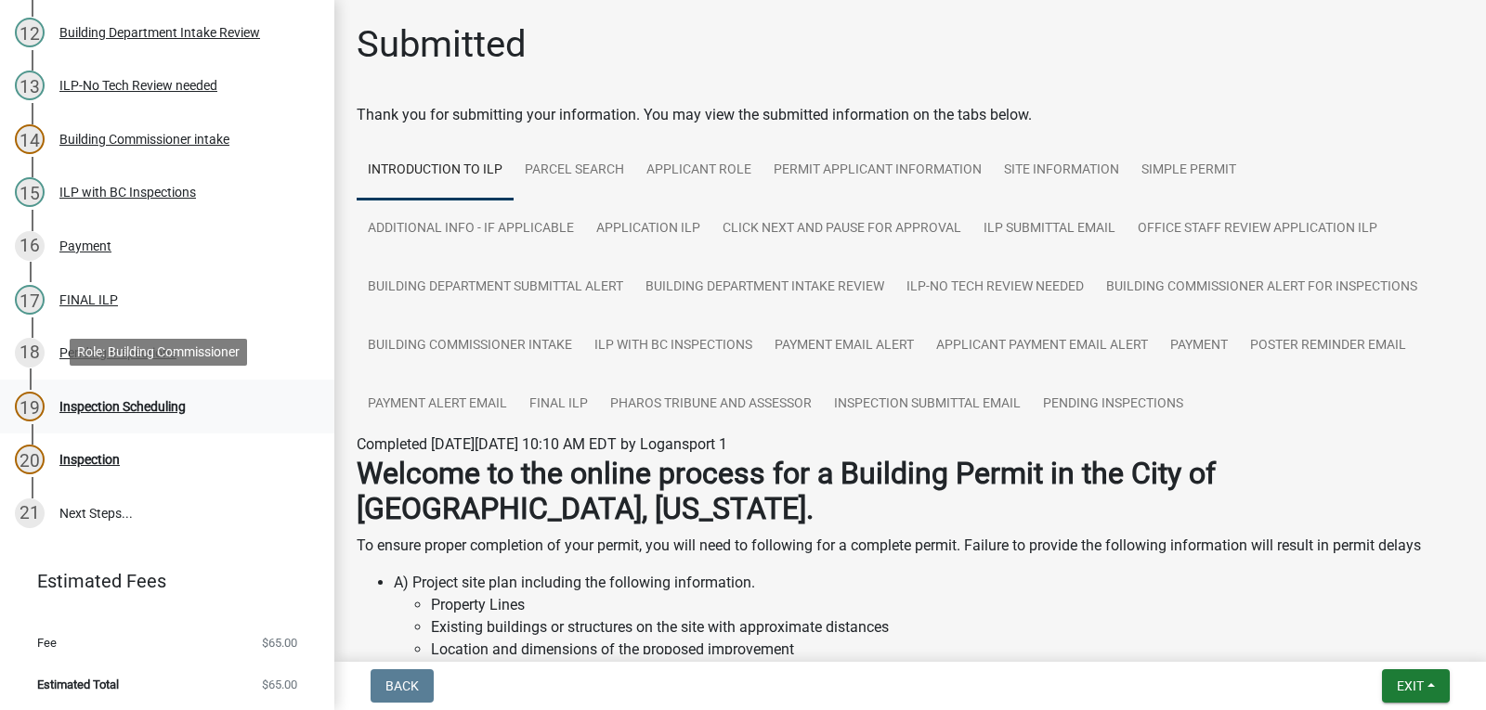
click at [167, 400] on div "Inspection Scheduling" at bounding box center [122, 406] width 126 height 13
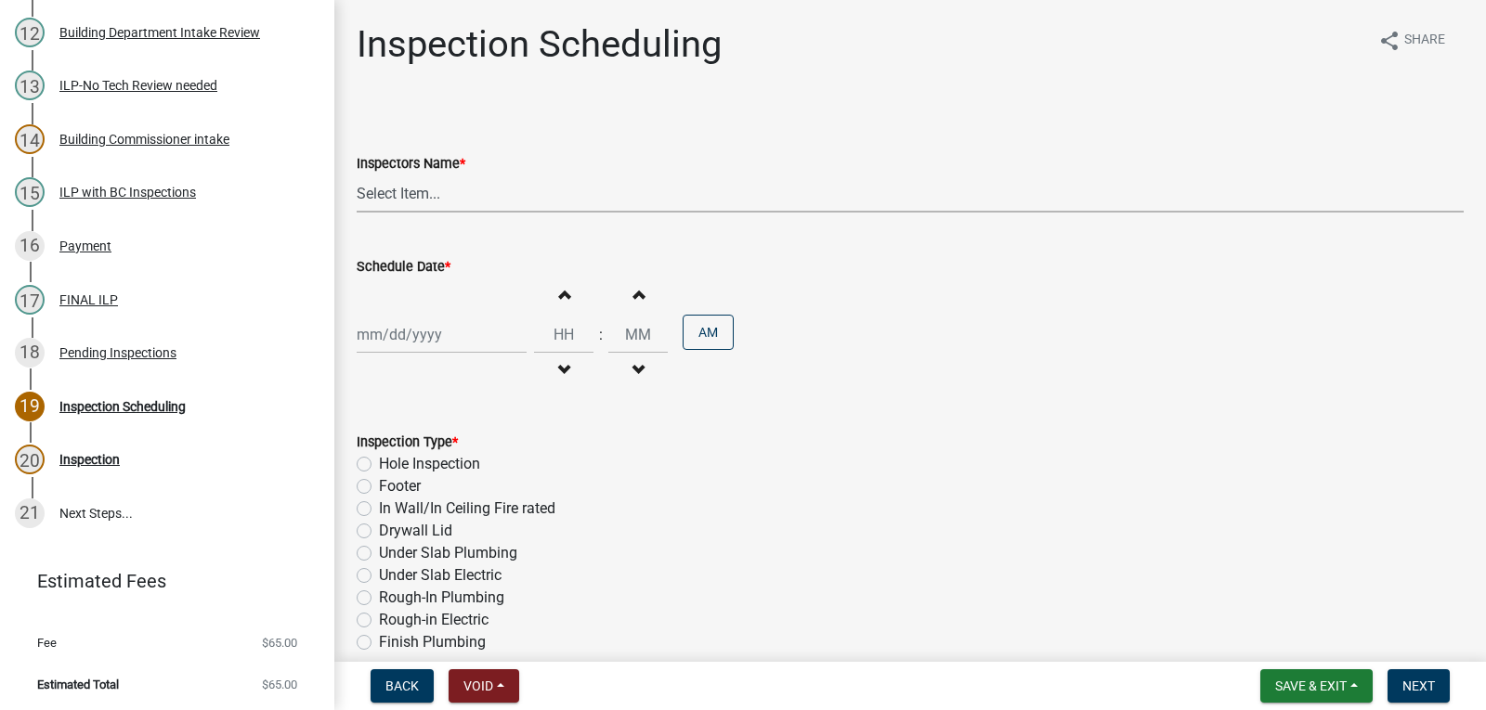
click at [453, 191] on select "Select Item... Building Commissioner (Rob Rennewanz)" at bounding box center [910, 194] width 1107 height 38
select select "7ada5cad-663f-4ab5-a8bc-a96e25ed5cbd"
click at [357, 175] on select "Select Item... Building Commissioner (Rob Rennewanz)" at bounding box center [910, 194] width 1107 height 38
select select "9"
select select "2025"
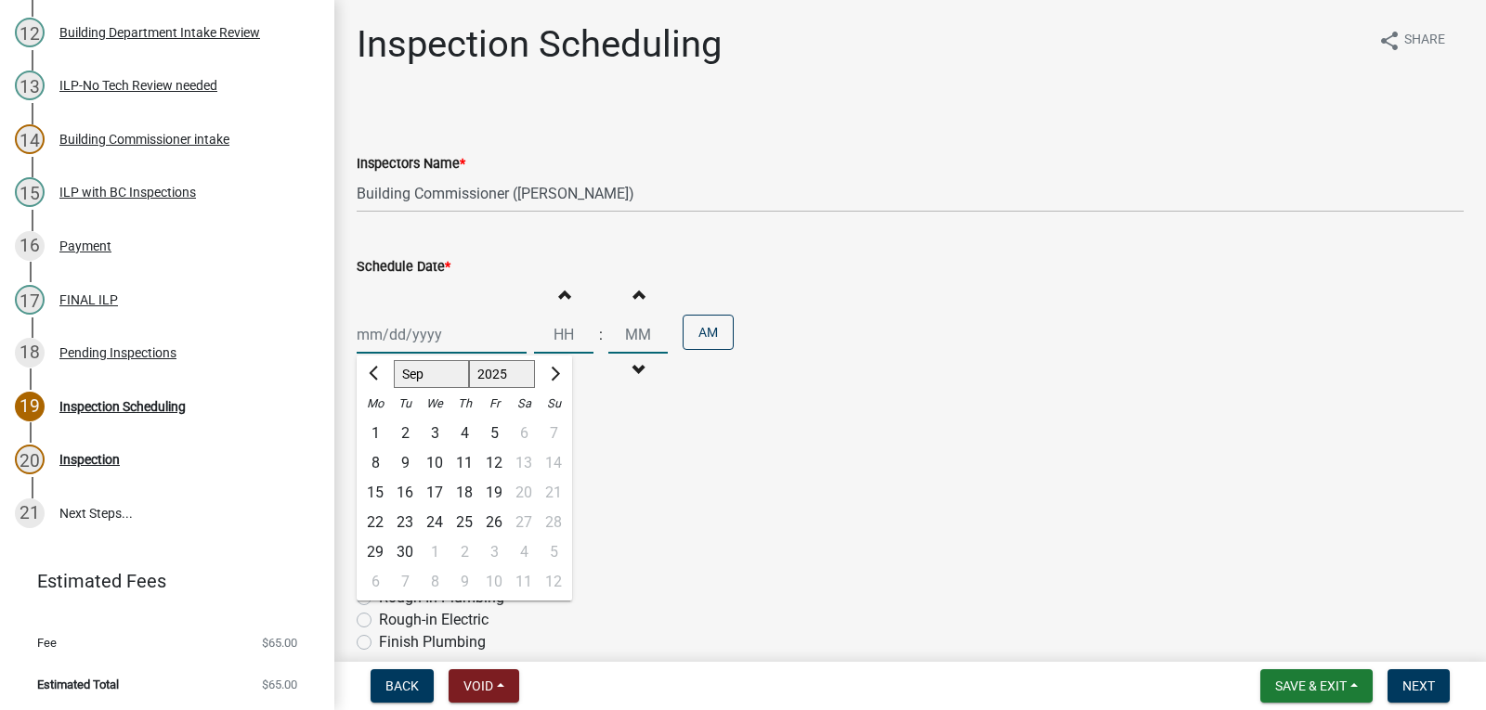
click at [438, 340] on div "Jan Feb Mar Apr May Jun Jul Aug Sep Oct Nov Dec 1525 1526 1527 1528 1529 1530 1…" at bounding box center [442, 335] width 170 height 38
click at [464, 517] on div "25" at bounding box center [464, 523] width 30 height 30
type input "09/25/2025"
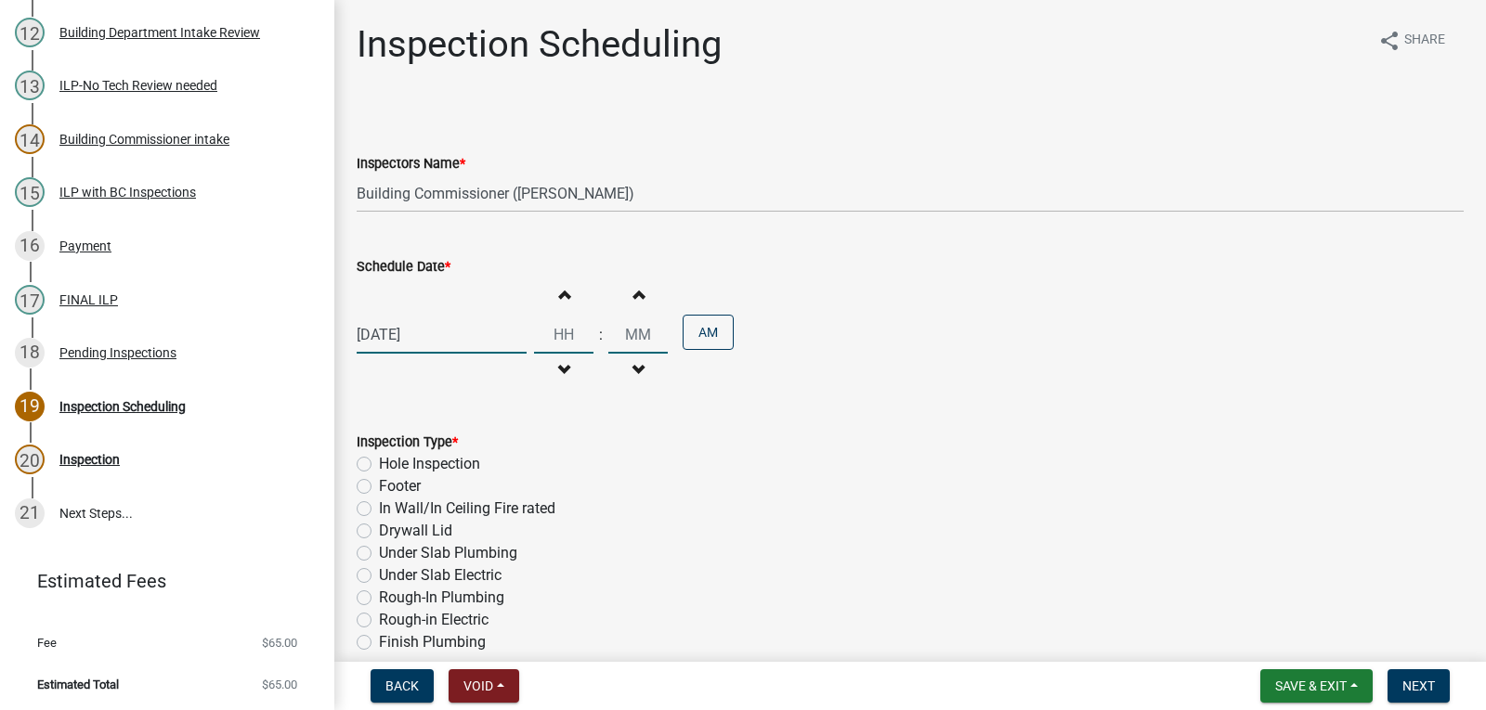
click at [571, 333] on input "Hours" at bounding box center [563, 335] width 59 height 38
type input "09"
type input "00"
click at [625, 334] on input "00" at bounding box center [637, 335] width 59 height 38
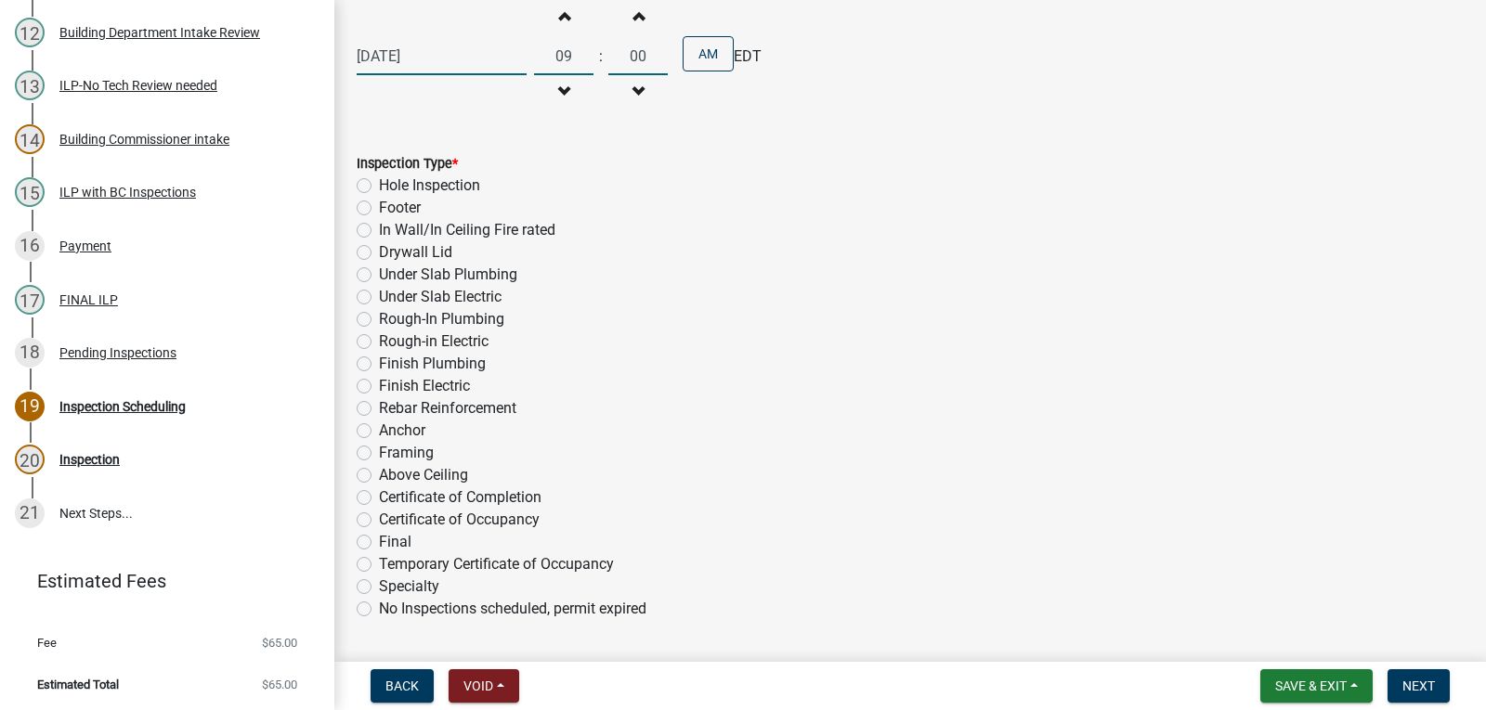
click at [379, 544] on label "Final" at bounding box center [395, 542] width 33 height 22
click at [379, 543] on input "Final" at bounding box center [385, 537] width 12 height 12
radio input "true"
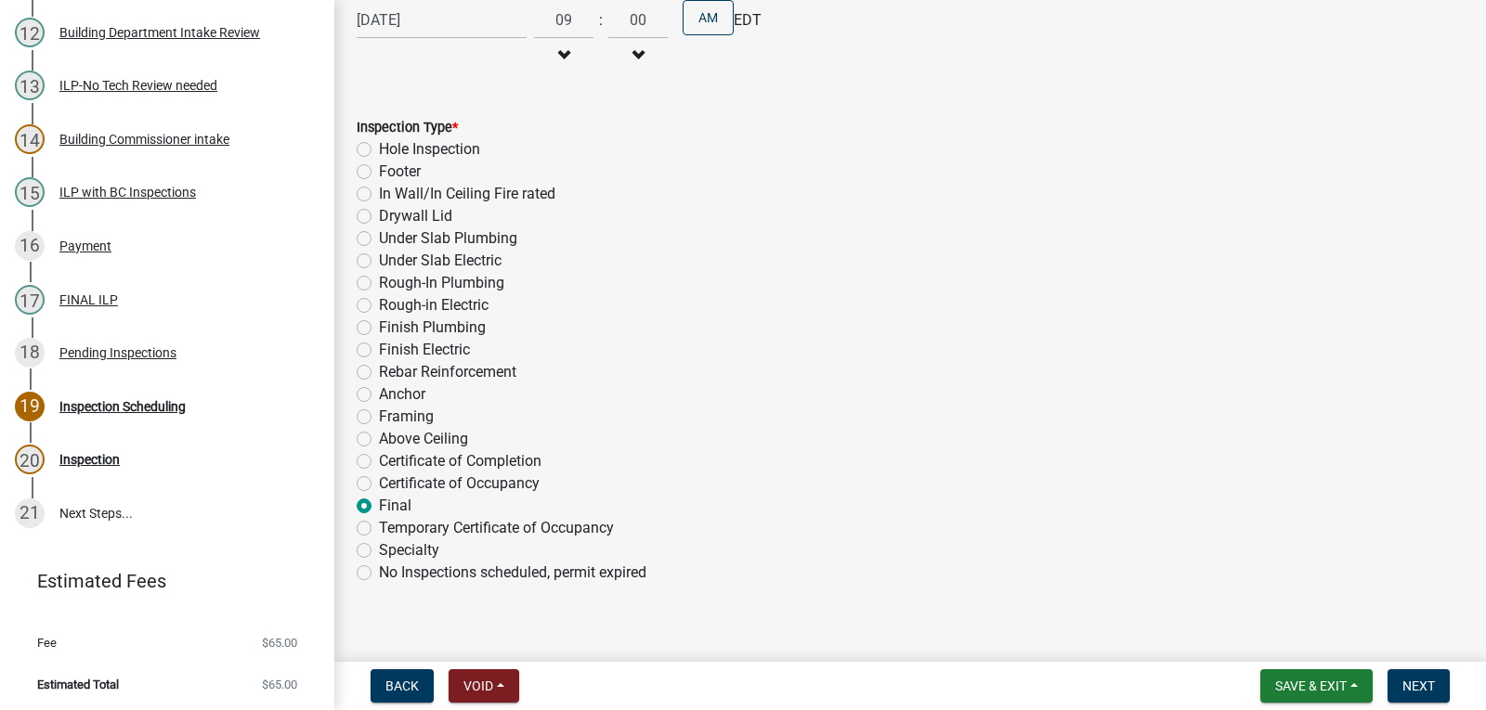
scroll to position [333, 0]
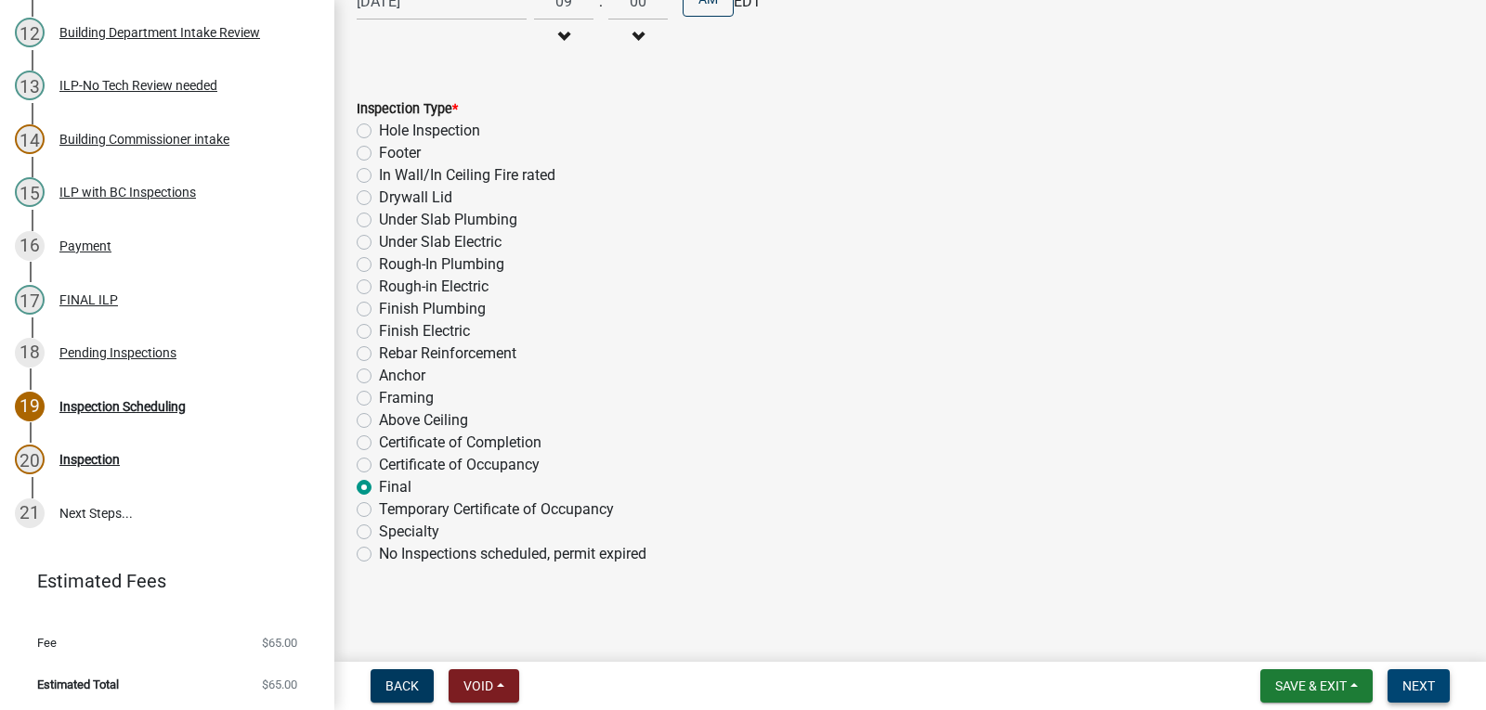
click at [1439, 683] on button "Next" at bounding box center [1418, 686] width 62 height 33
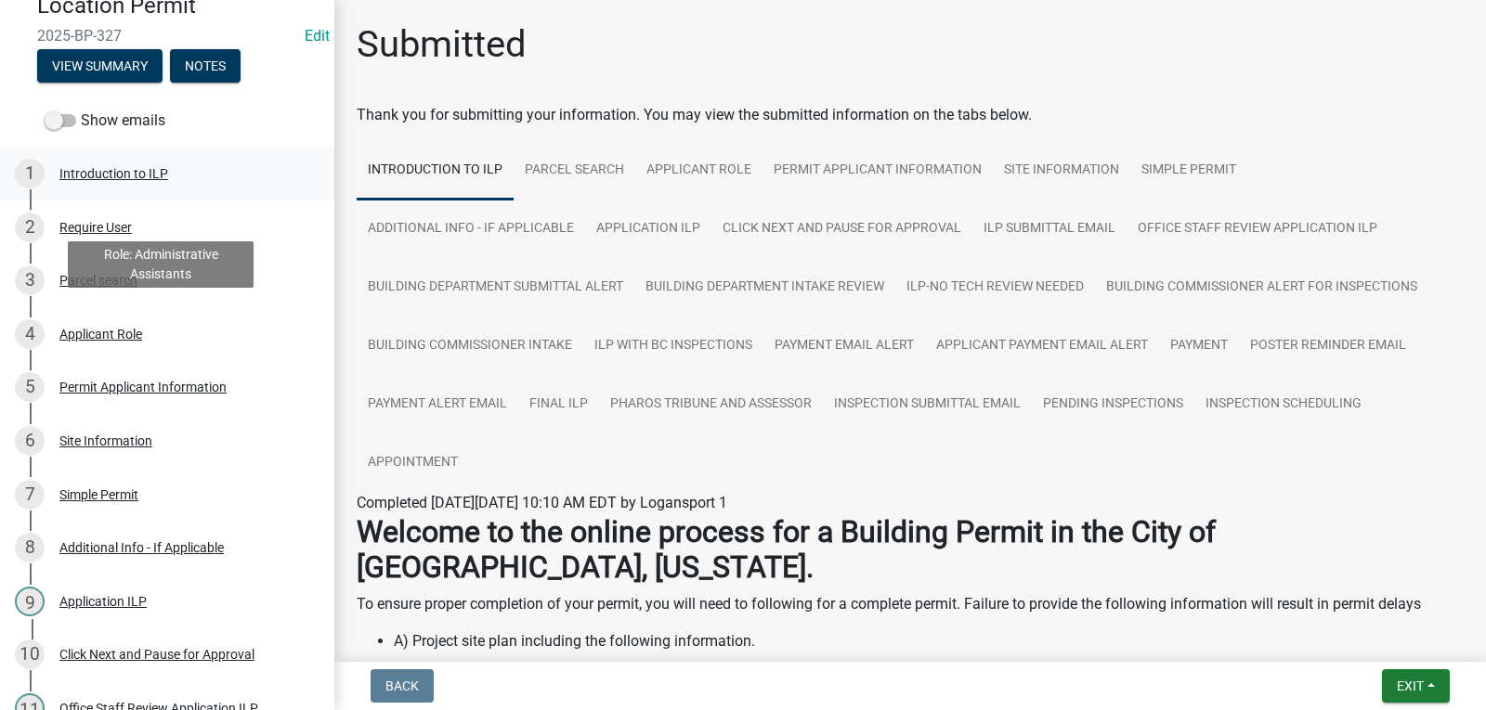
scroll to position [0, 0]
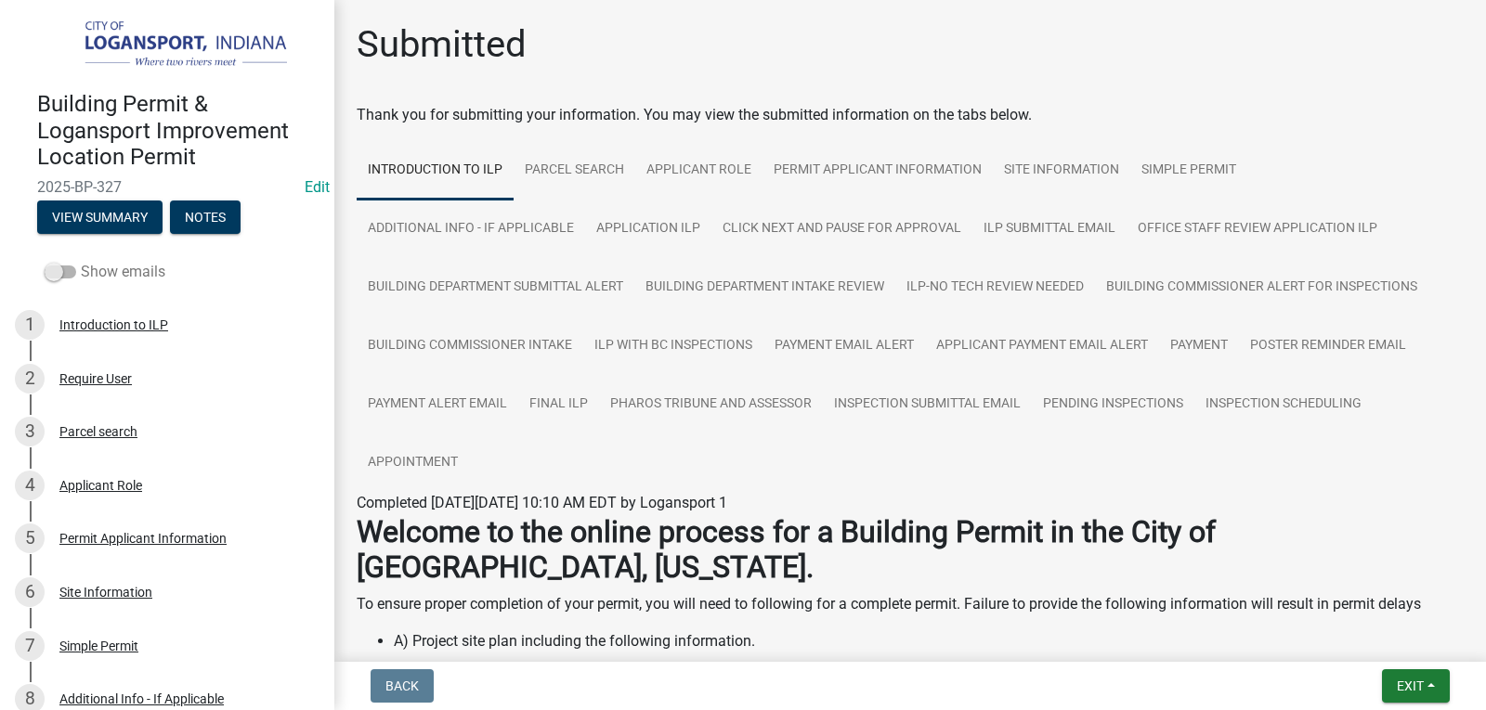
click at [73, 270] on span at bounding box center [61, 272] width 32 height 13
click at [81, 261] on input "Show emails" at bounding box center [81, 261] width 0 height 0
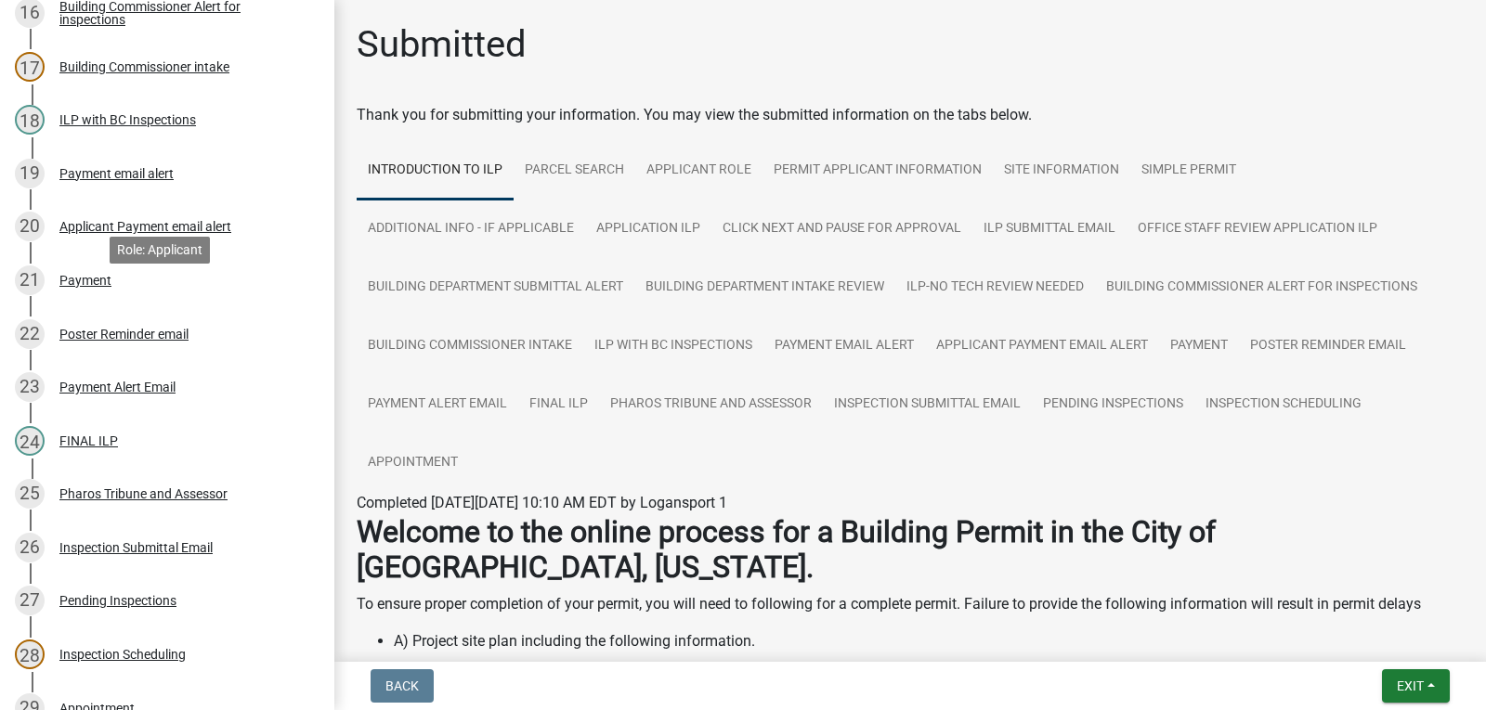
scroll to position [1393, 0]
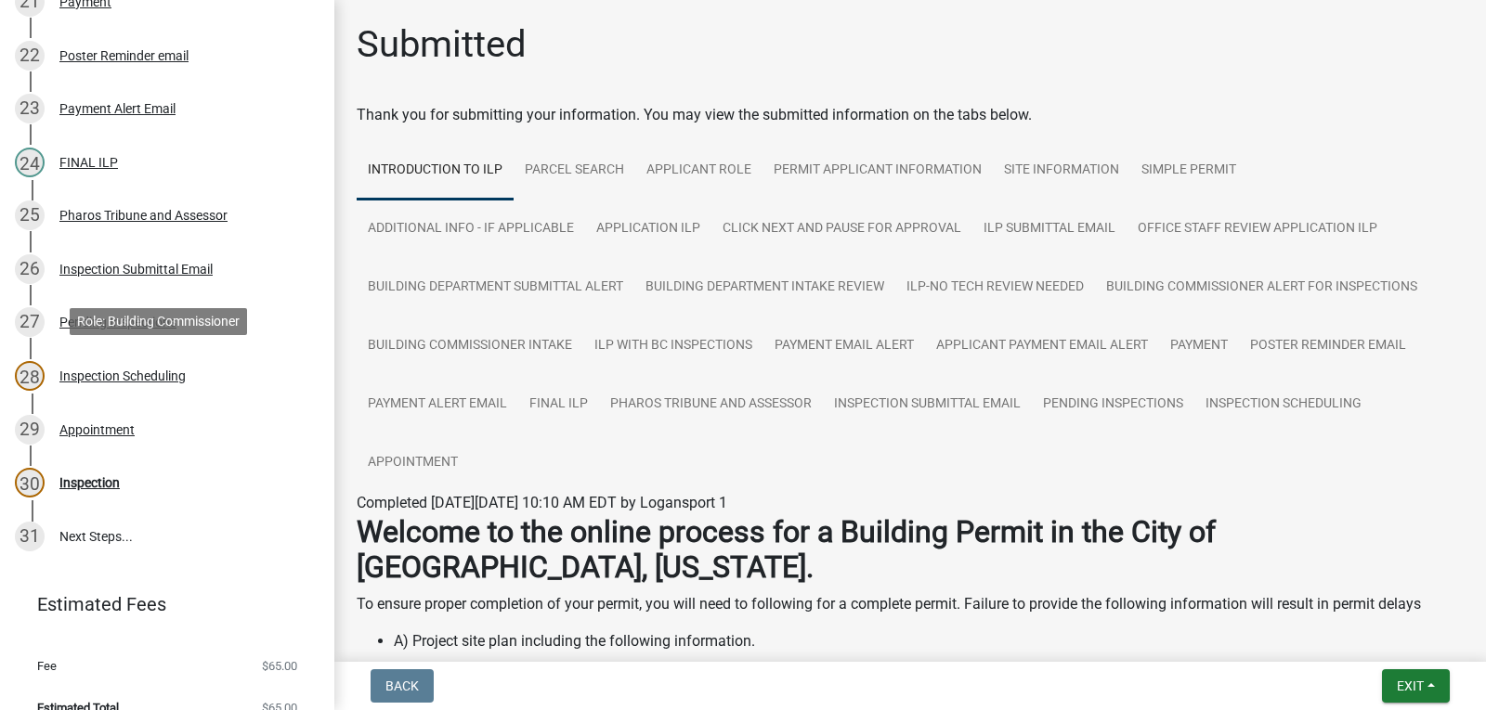
click at [141, 371] on div "Inspection Scheduling" at bounding box center [122, 376] width 126 height 13
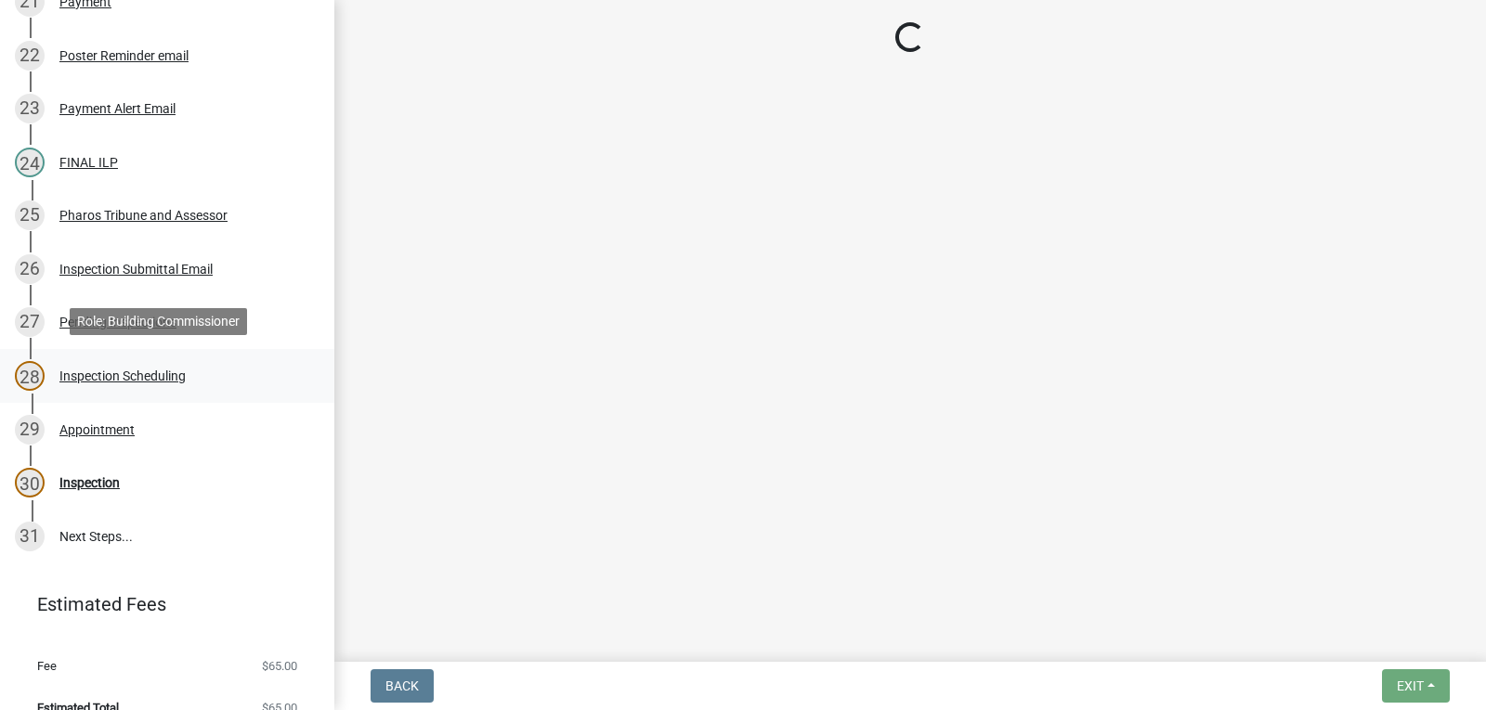
select select "7ada5cad-663f-4ab5-a8bc-a96e25ed5cbd"
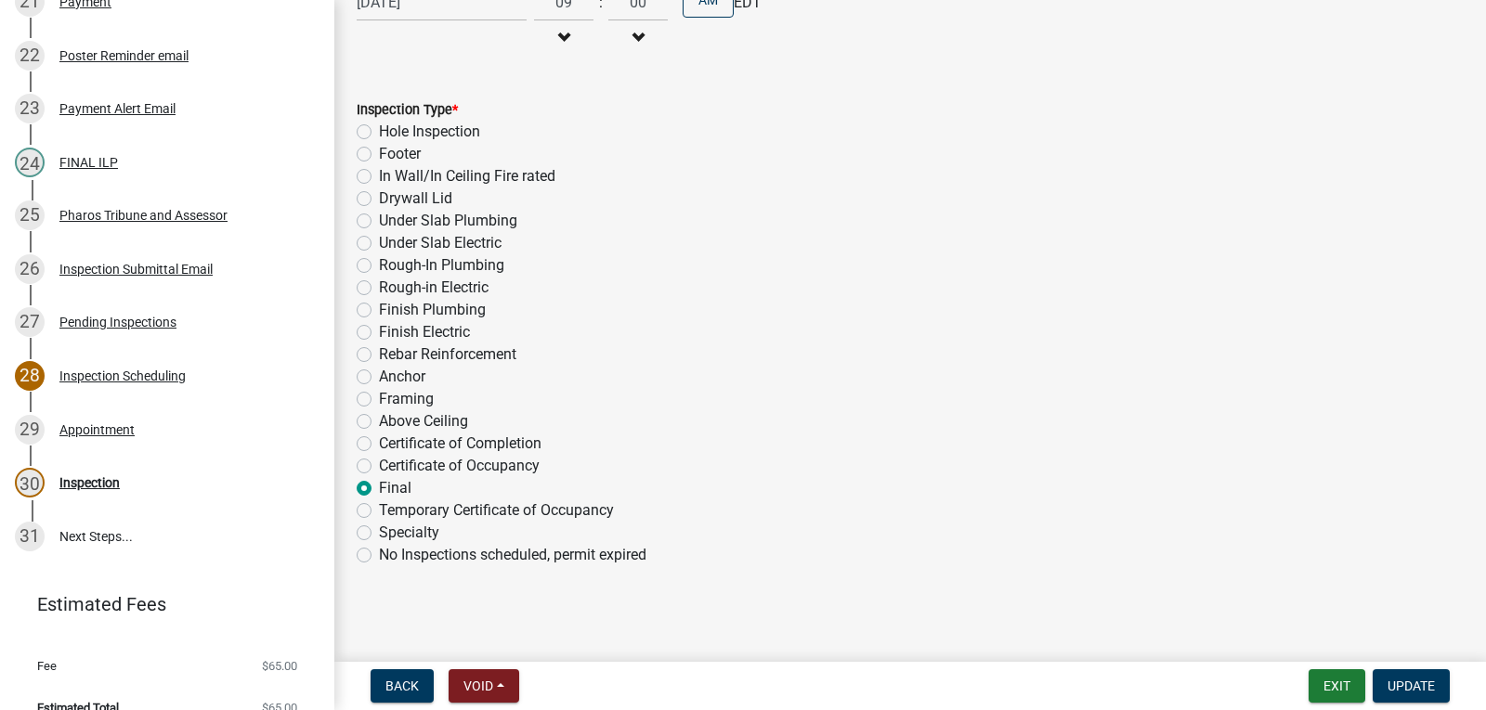
scroll to position [333, 0]
click at [65, 428] on div "Appointment" at bounding box center [96, 429] width 75 height 13
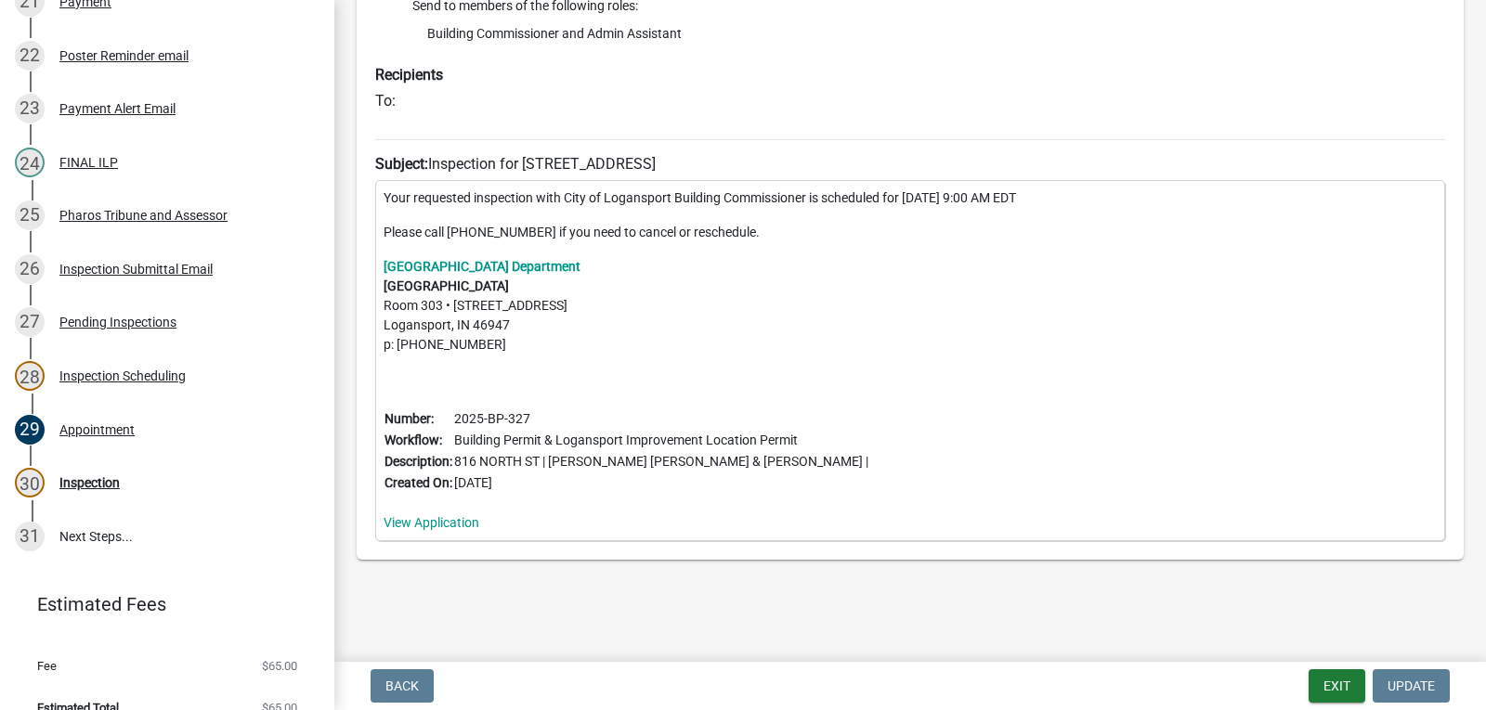
scroll to position [0, 0]
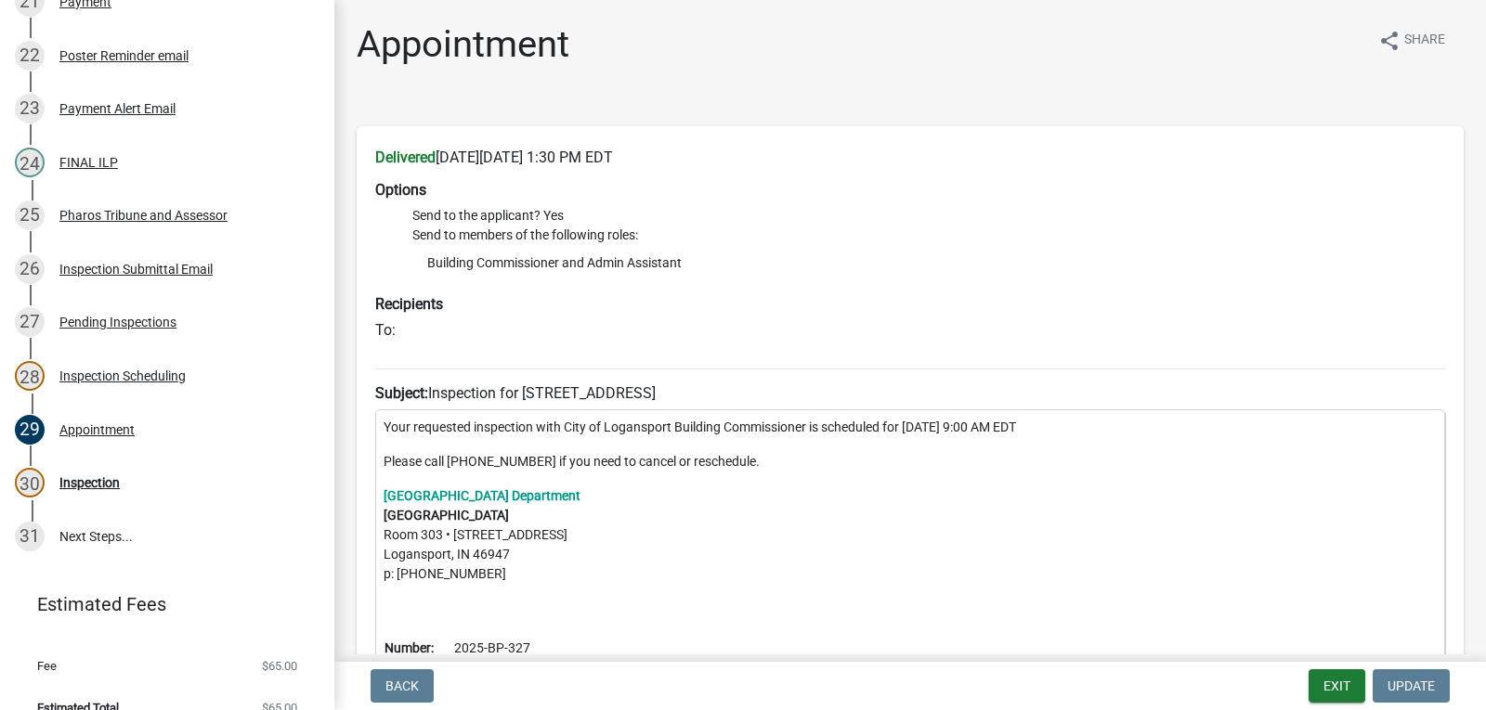
click at [1379, 18] on main "Appointment share Share Delivered on Friday, September 19, 2025 at 1:30 PM EDT …" at bounding box center [910, 327] width 1152 height 655
click at [1384, 45] on icon "share" at bounding box center [1389, 41] width 22 height 22
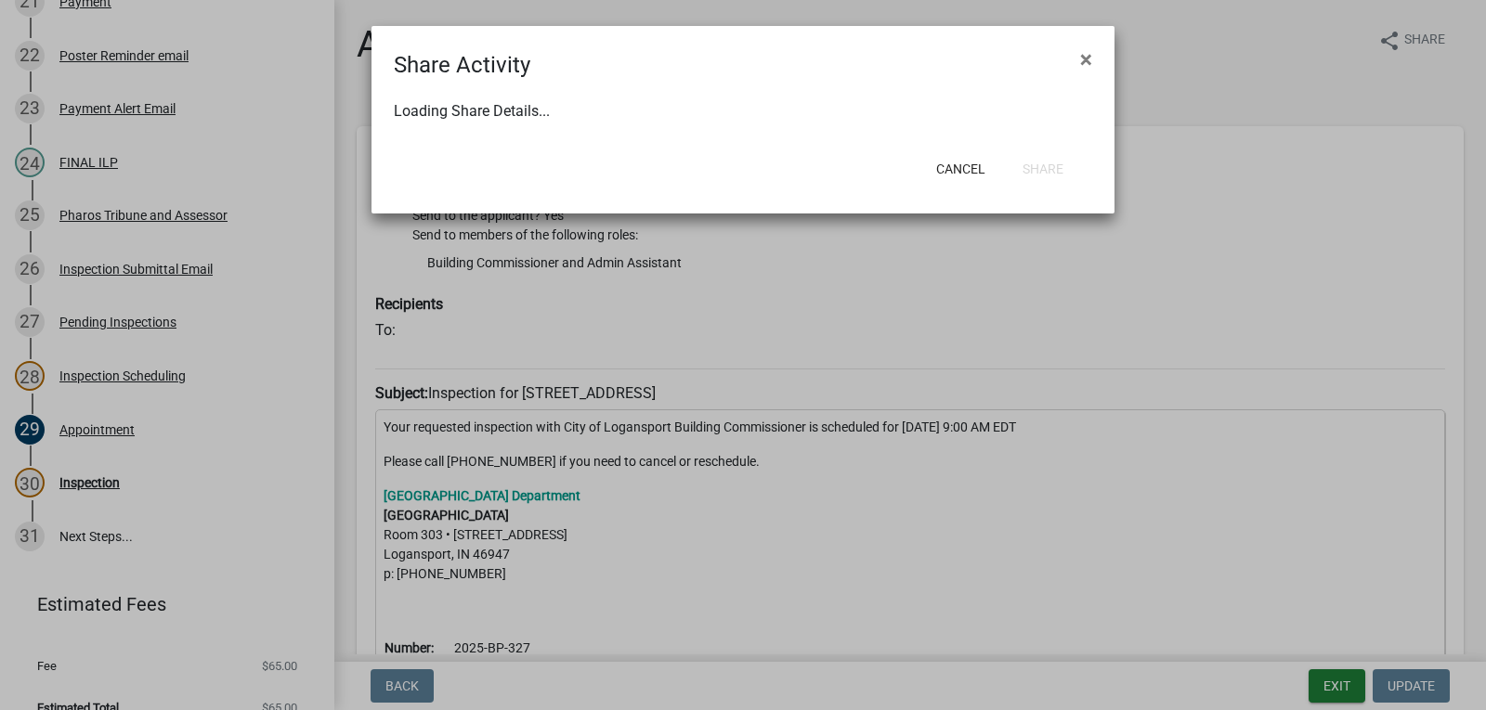
select select "1"
select select "0"
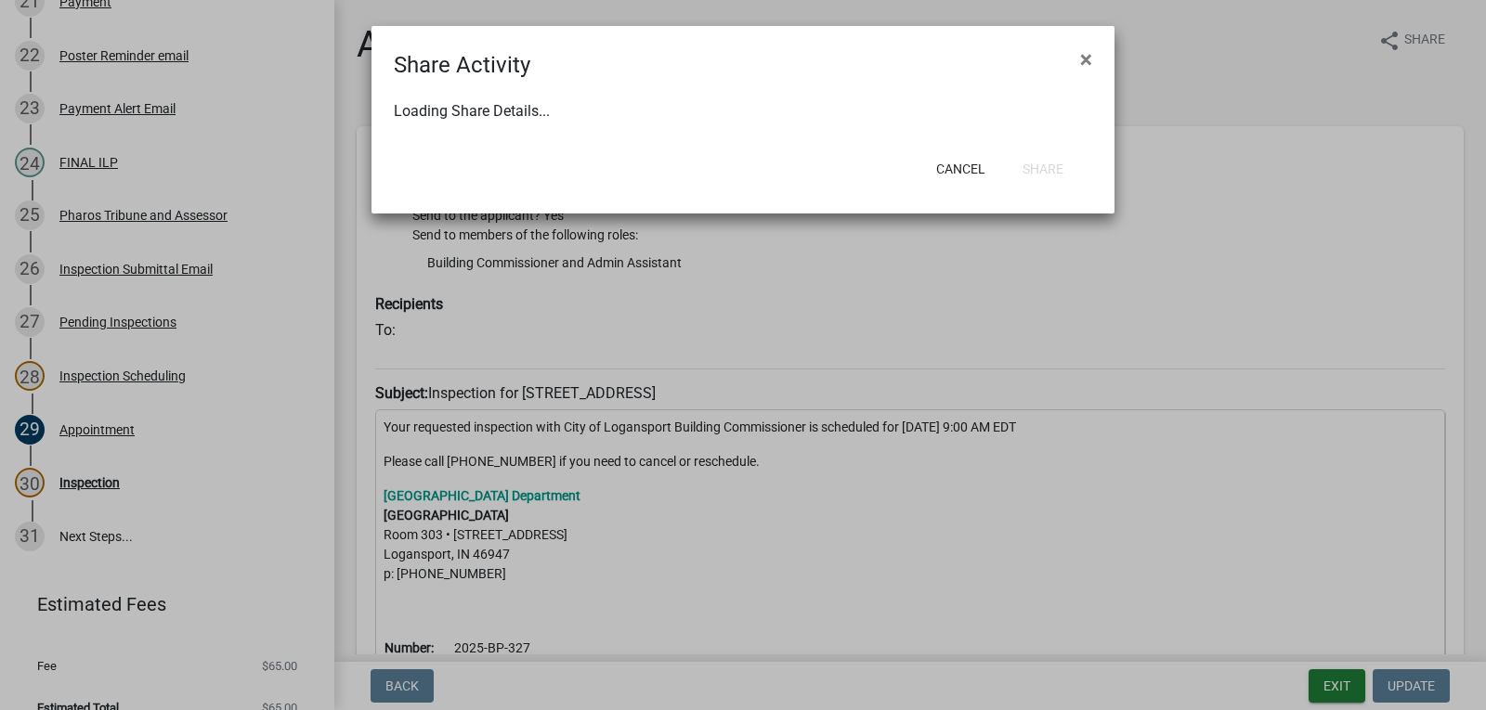
select select "0"
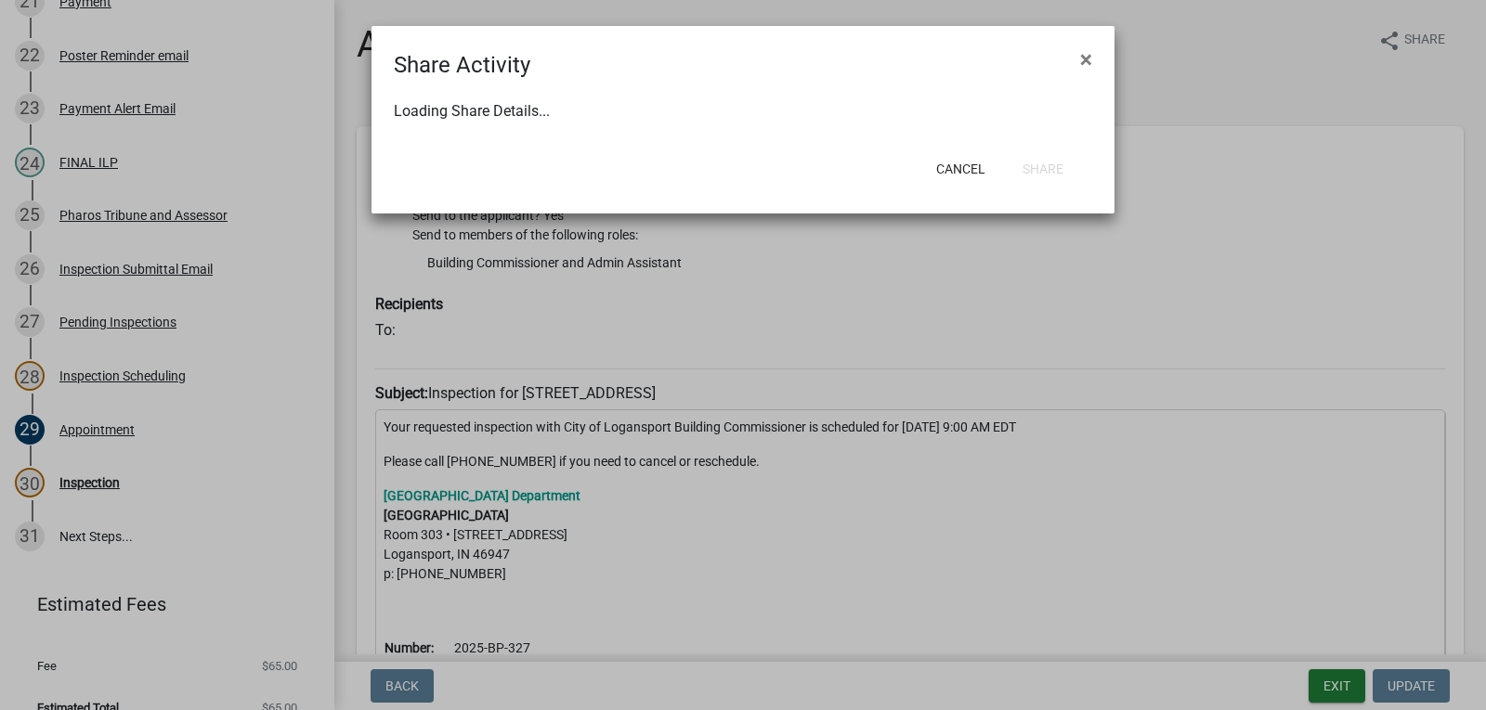
select select "0"
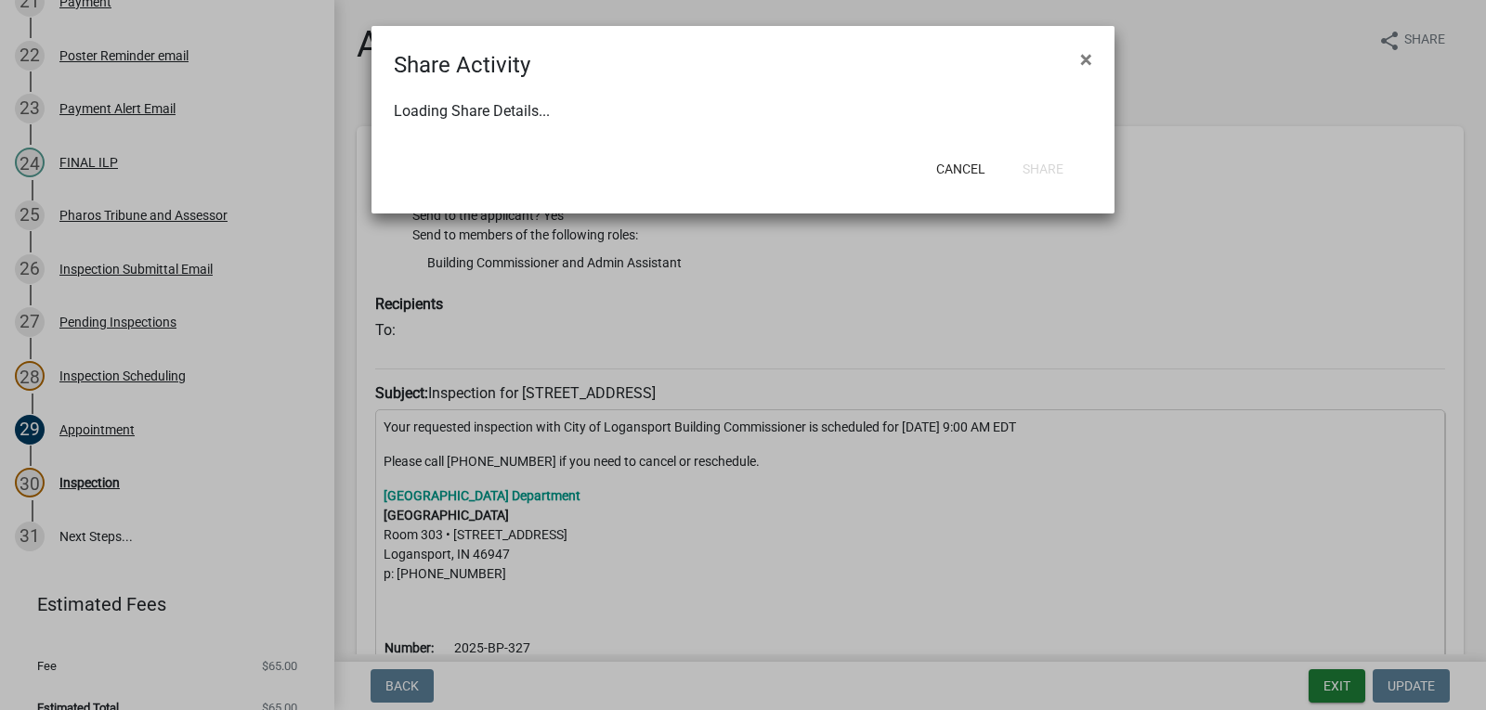
select select "0"
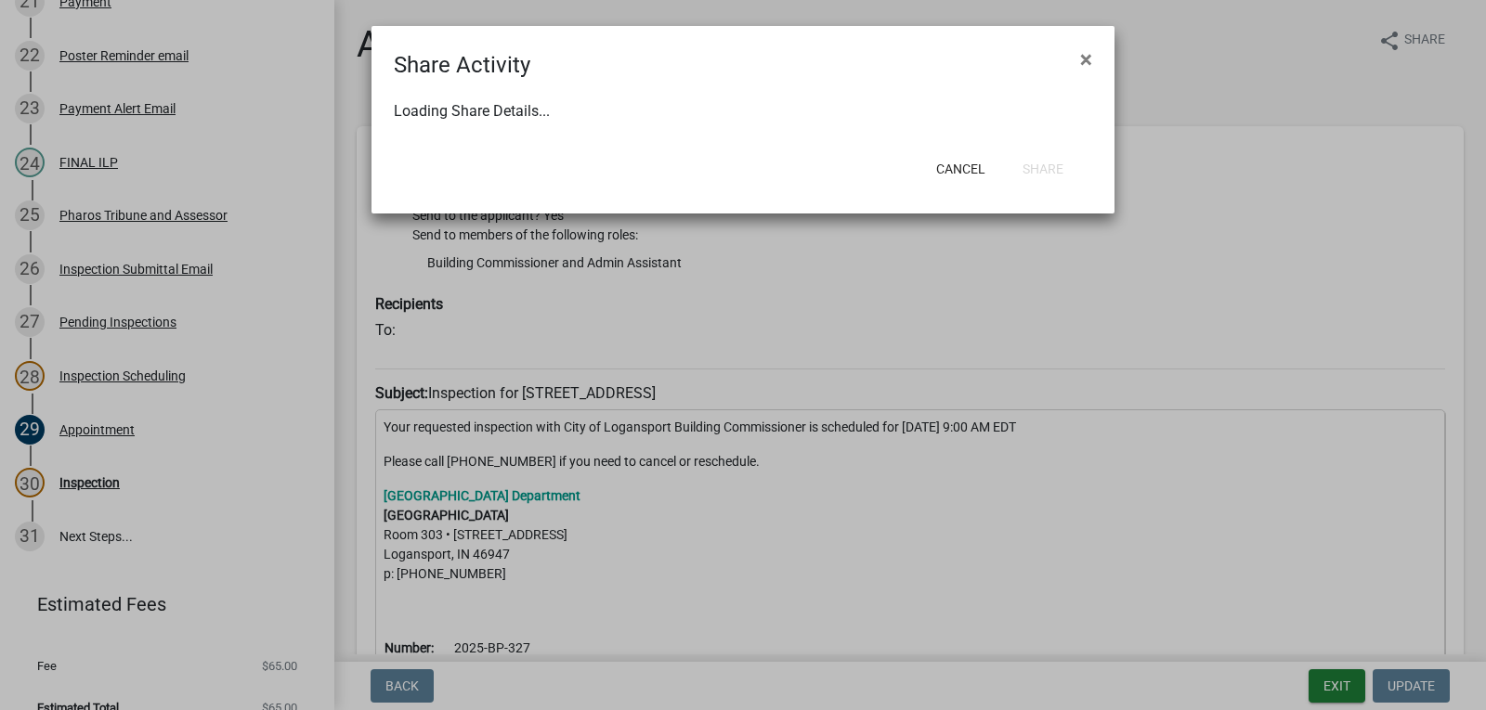
select select "0"
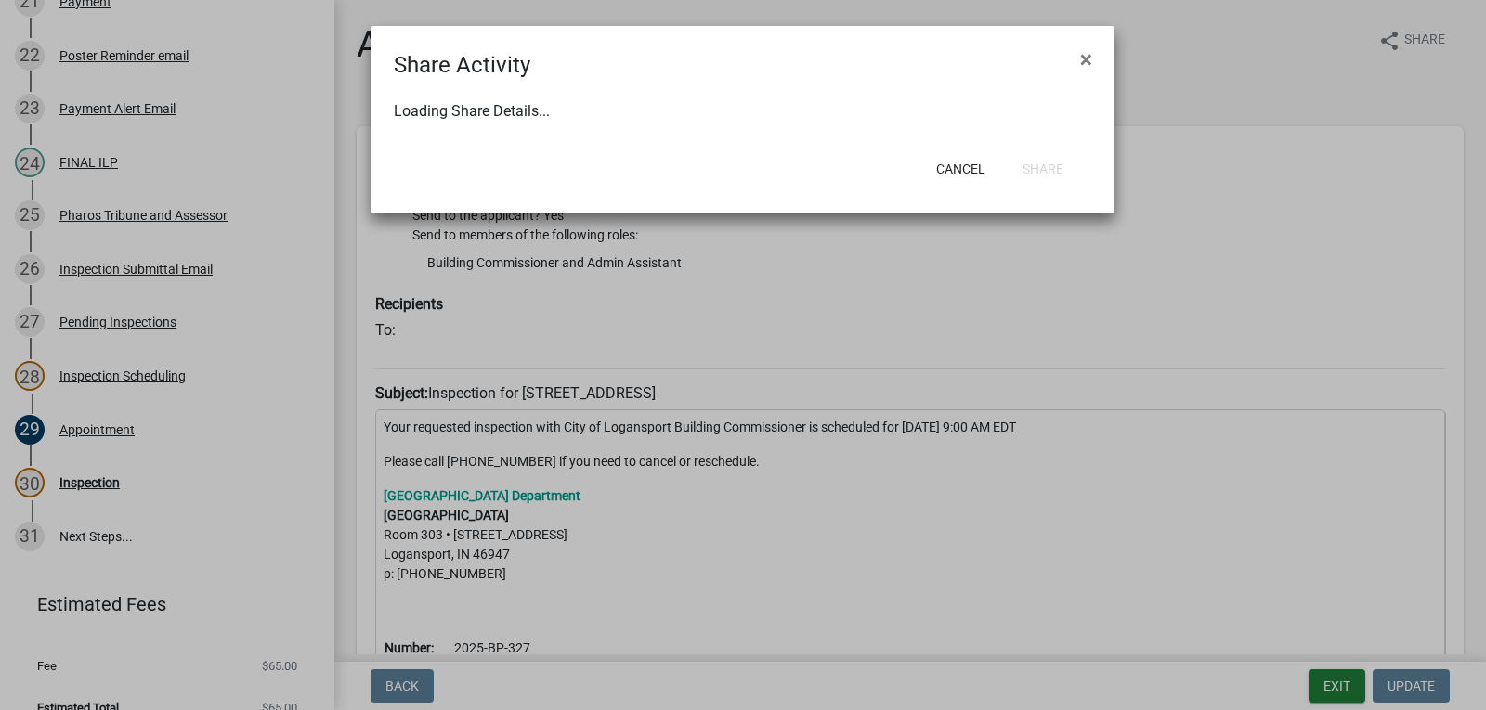
select select "0"
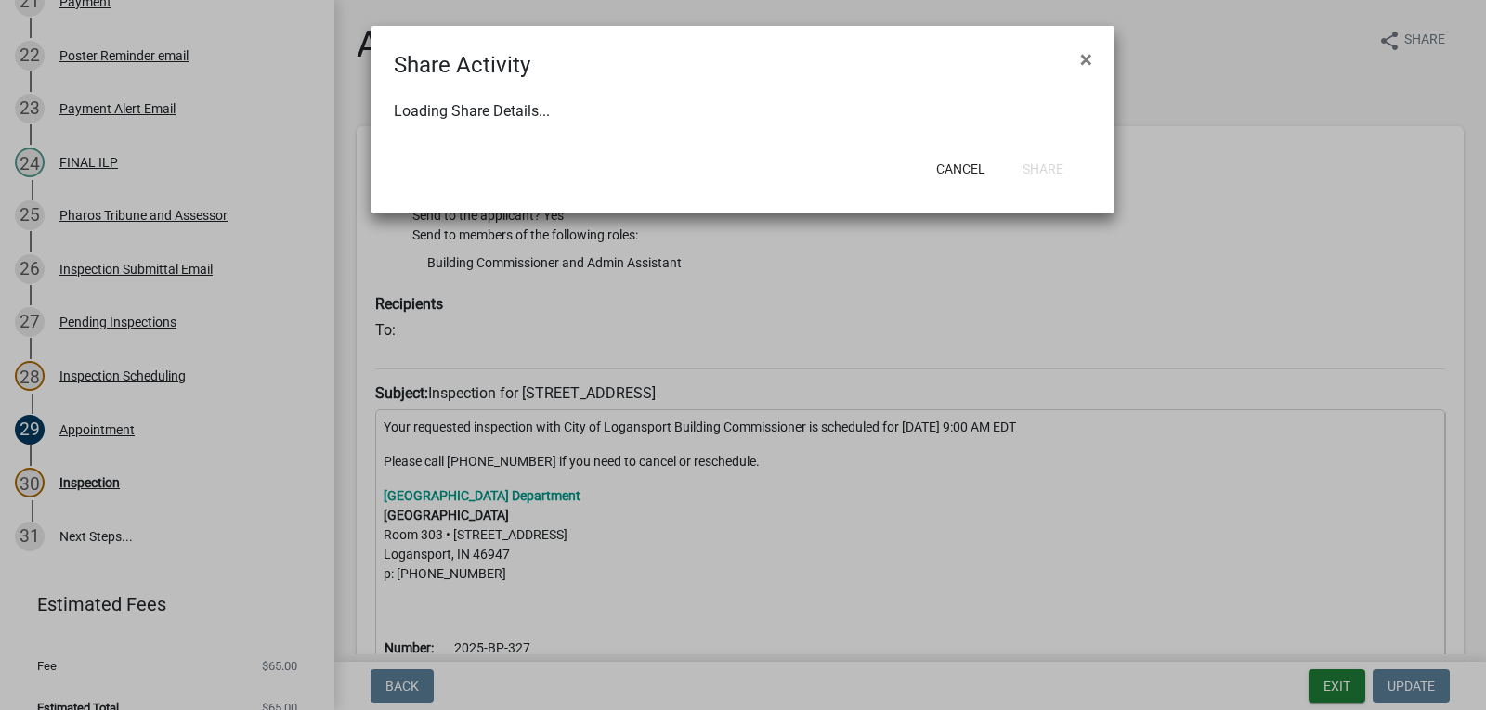
select select "0"
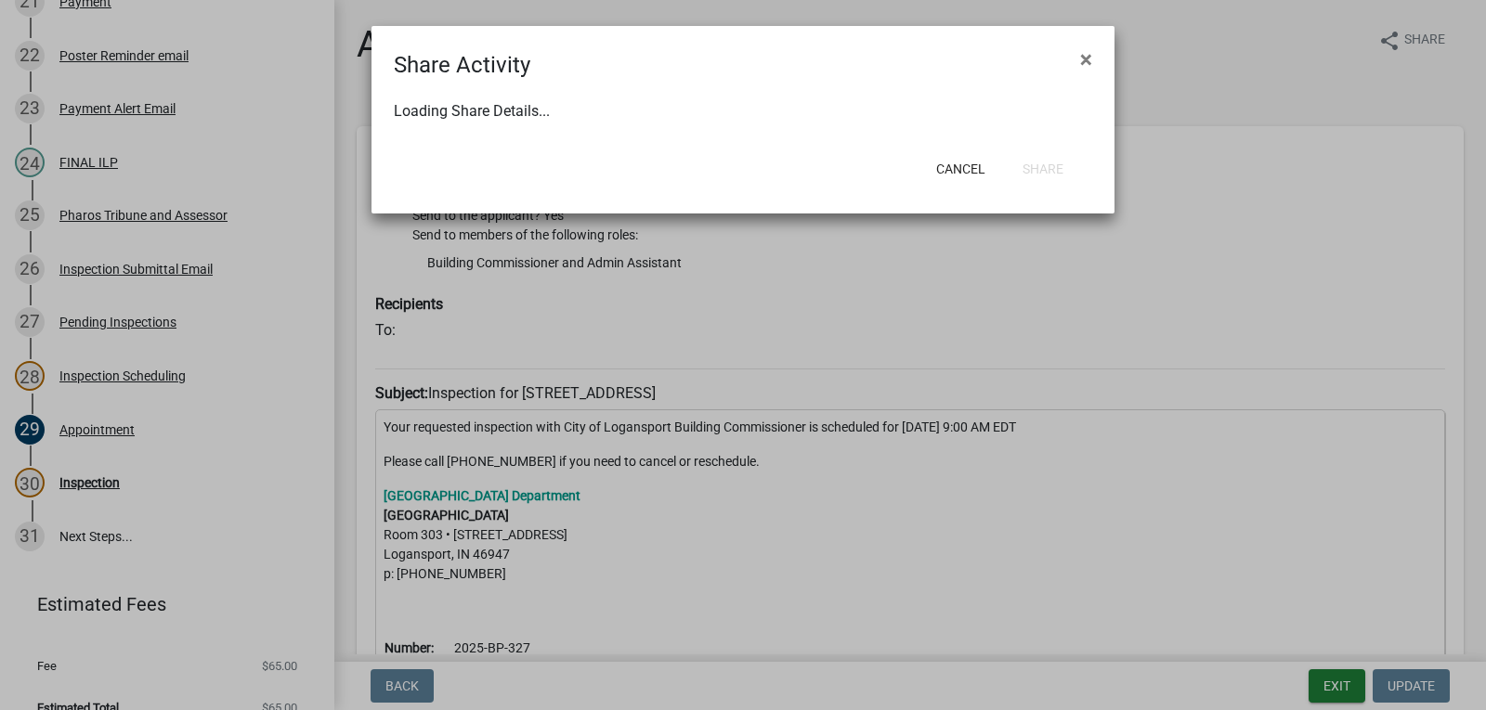
select select "0"
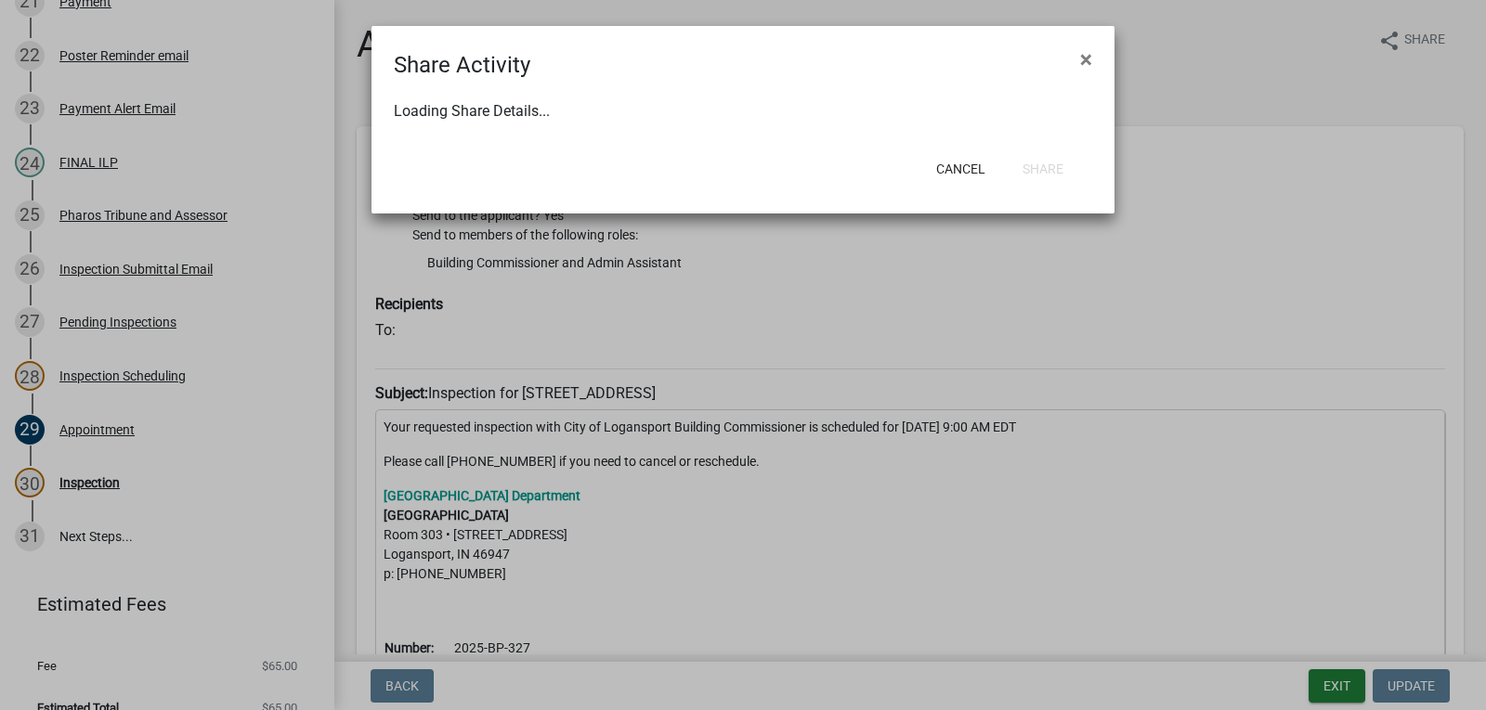
select select "0"
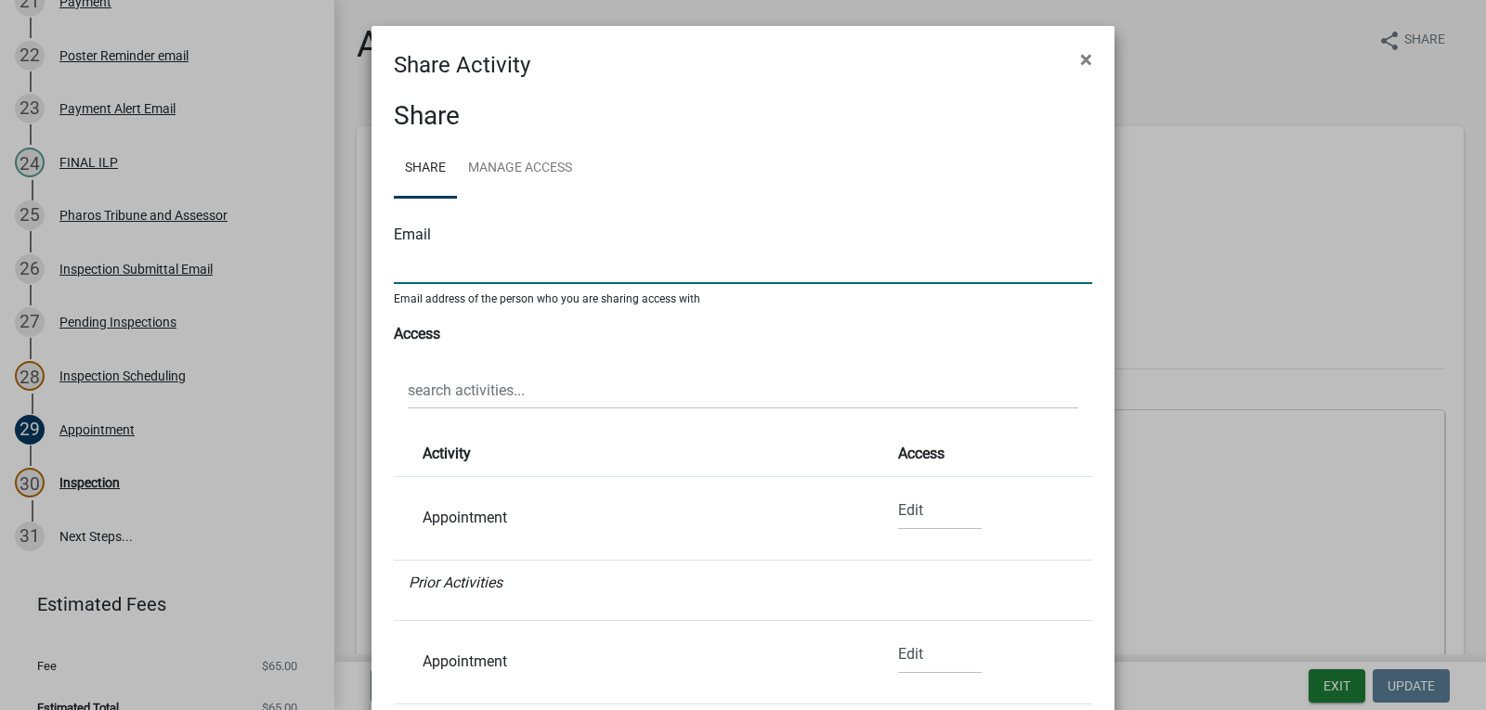
click at [416, 271] on input "text" at bounding box center [743, 265] width 698 height 38
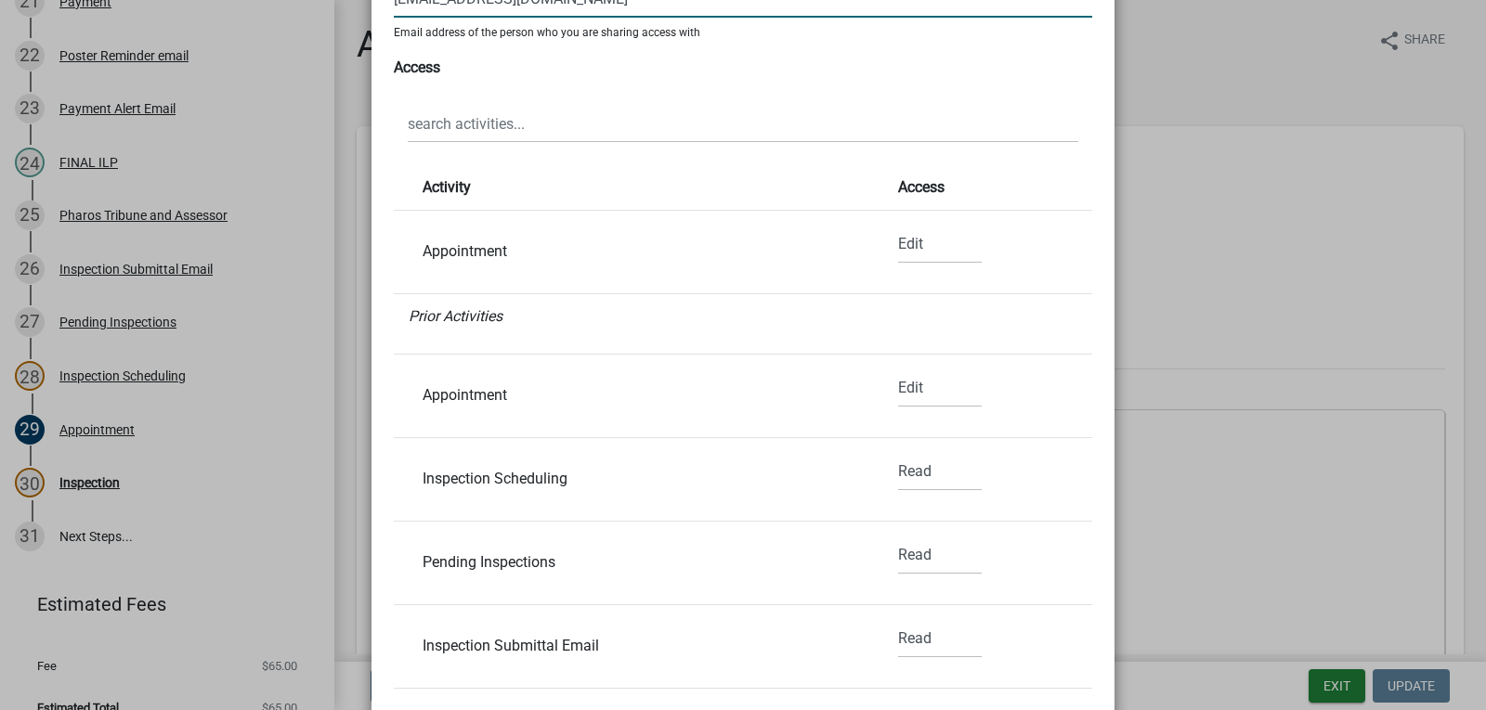
scroll to position [388, 0]
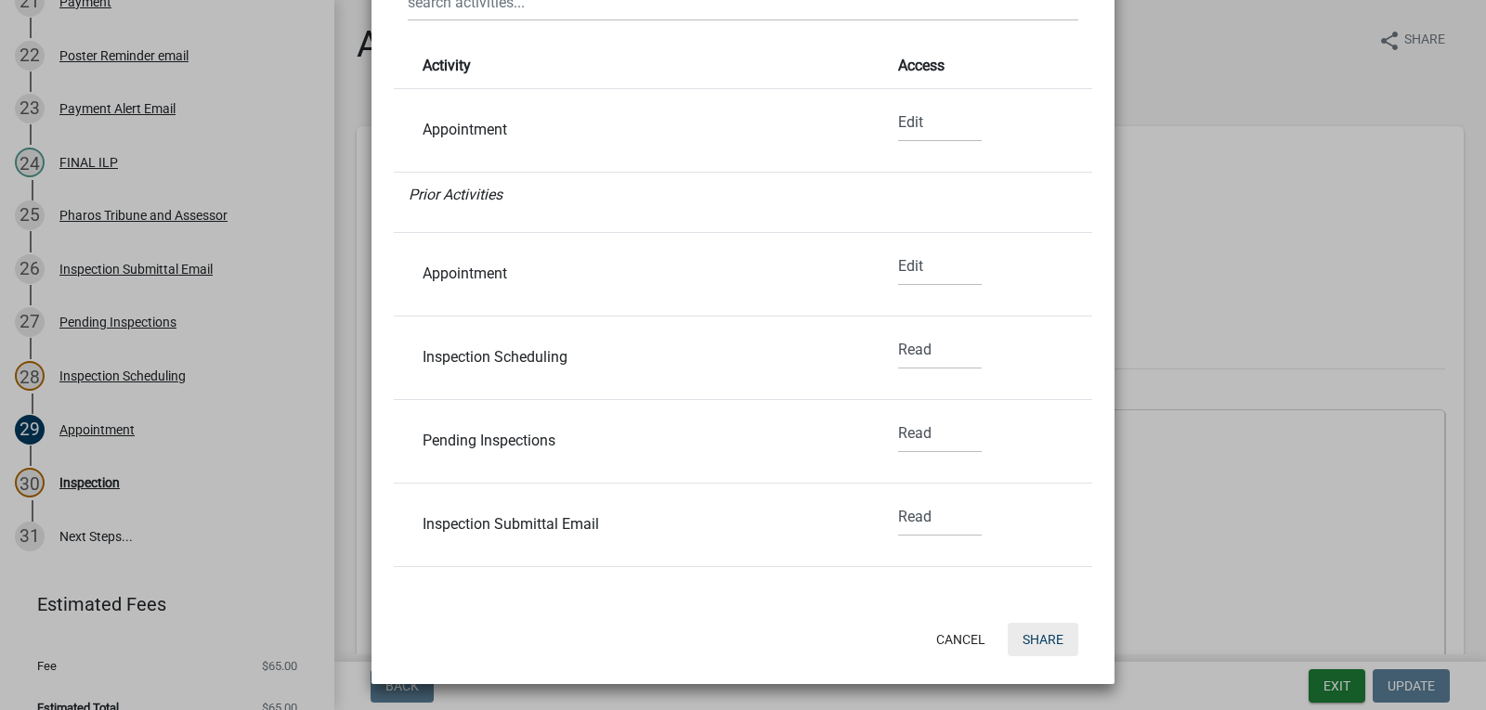
type input "rentalinspector@cityoflogansport.org"
click at [1038, 640] on button "Share" at bounding box center [1043, 639] width 71 height 33
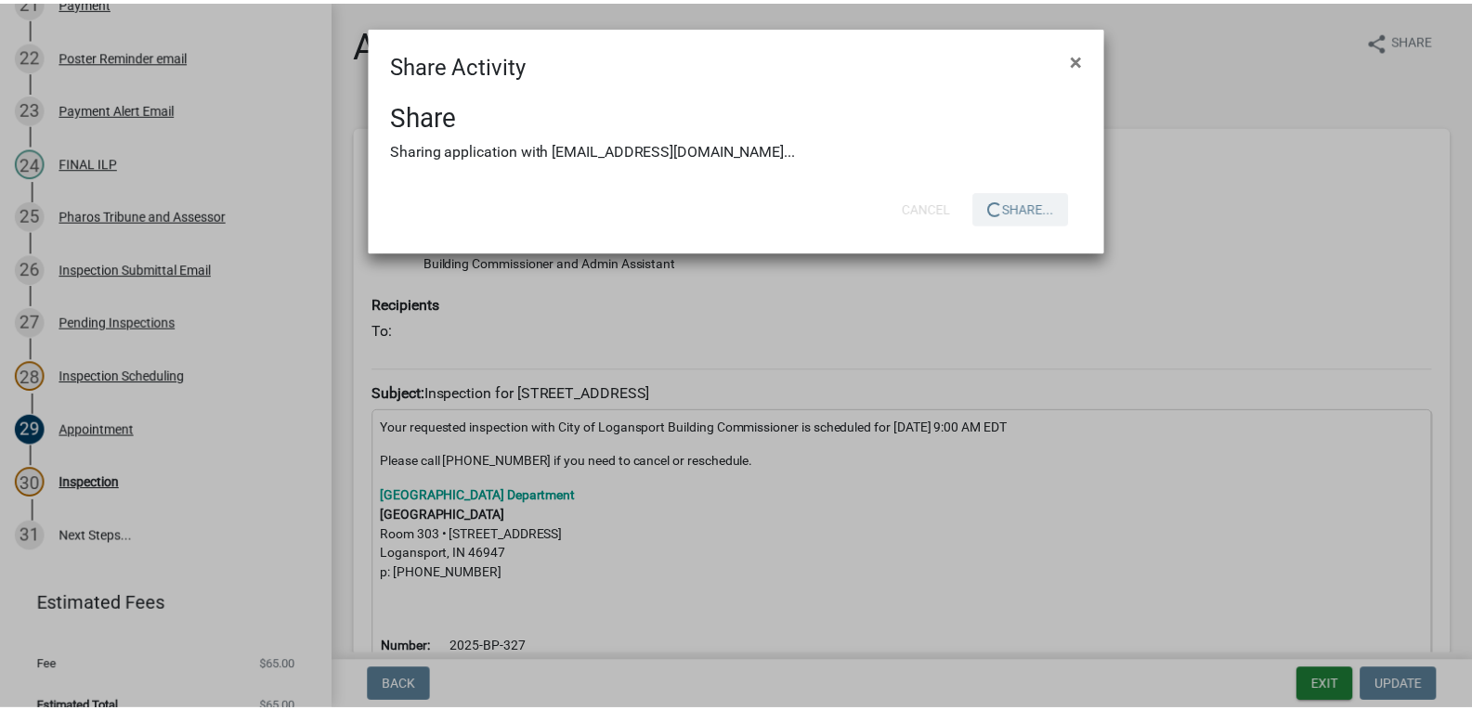
scroll to position [0, 0]
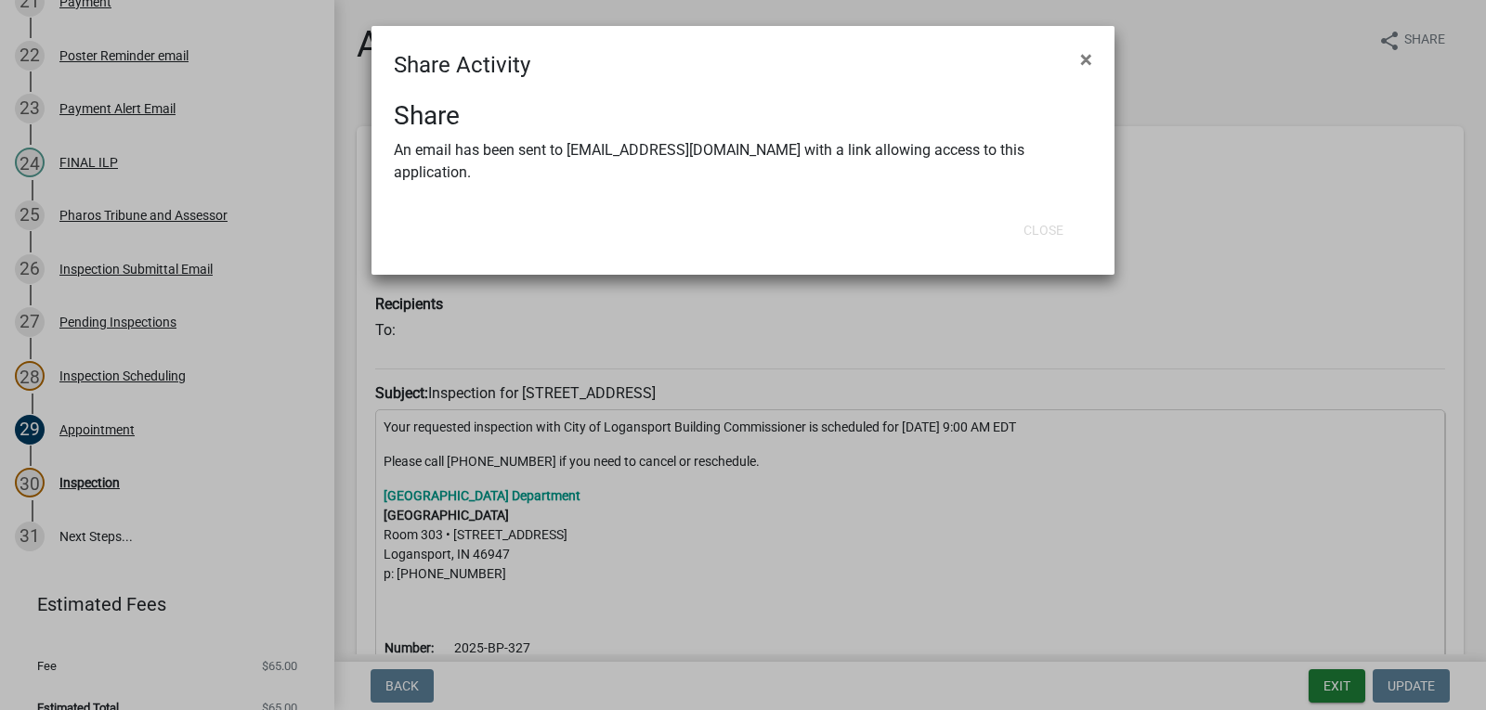
click at [1190, 72] on ngb-modal-window "Share Activity × Share An email has been sent to rentalinspector@cityofloganspo…" at bounding box center [743, 355] width 1486 height 710
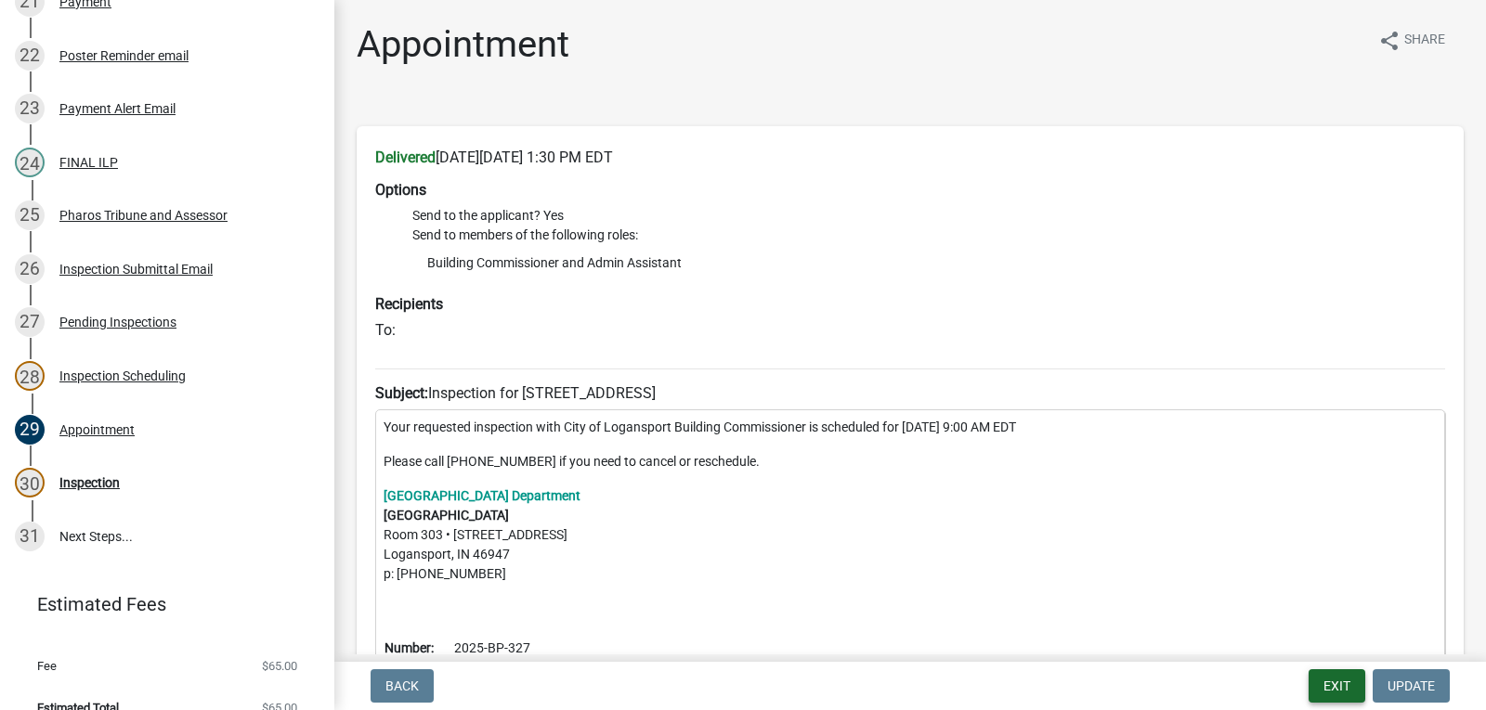
click at [1348, 689] on button "Exit" at bounding box center [1337, 686] width 57 height 33
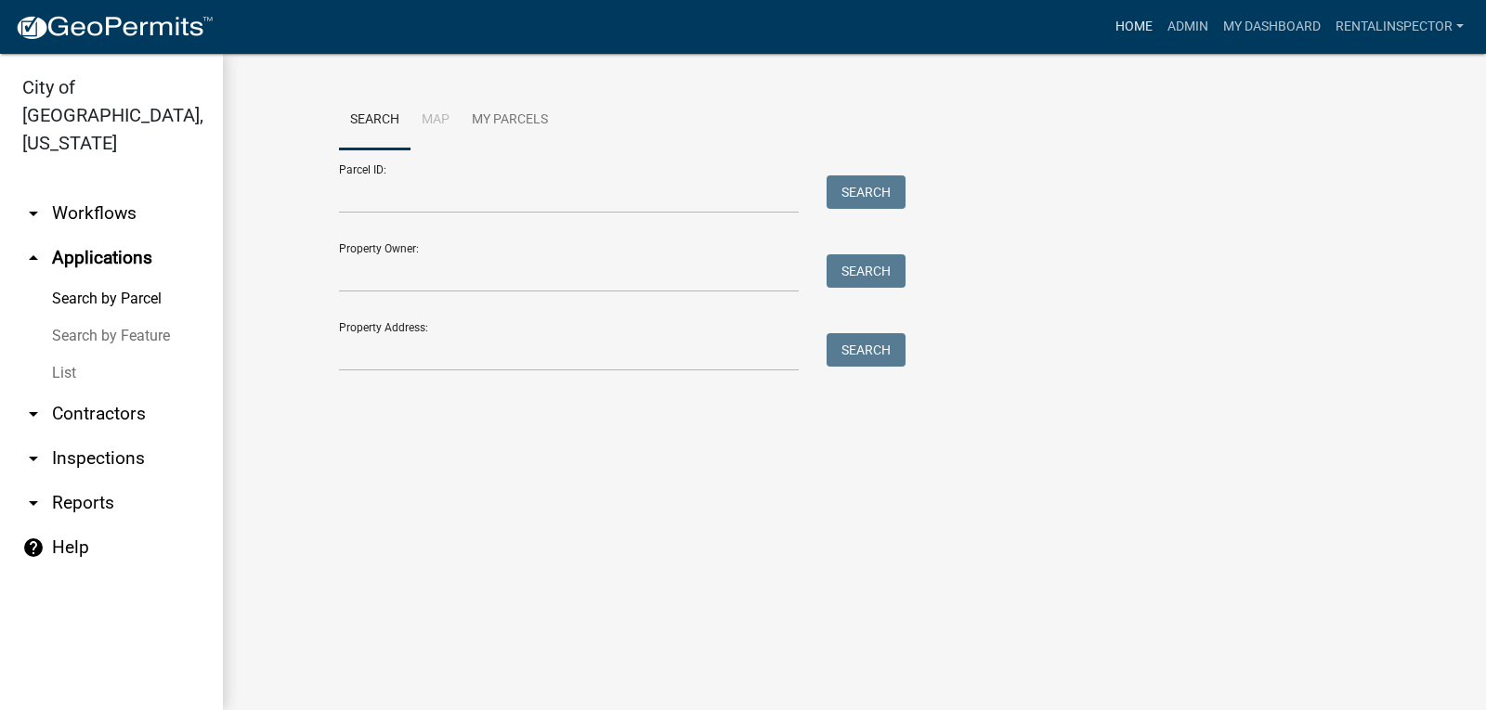
click at [1128, 14] on link "Home" at bounding box center [1134, 26] width 52 height 35
